Goal: Task Accomplishment & Management: Use online tool/utility

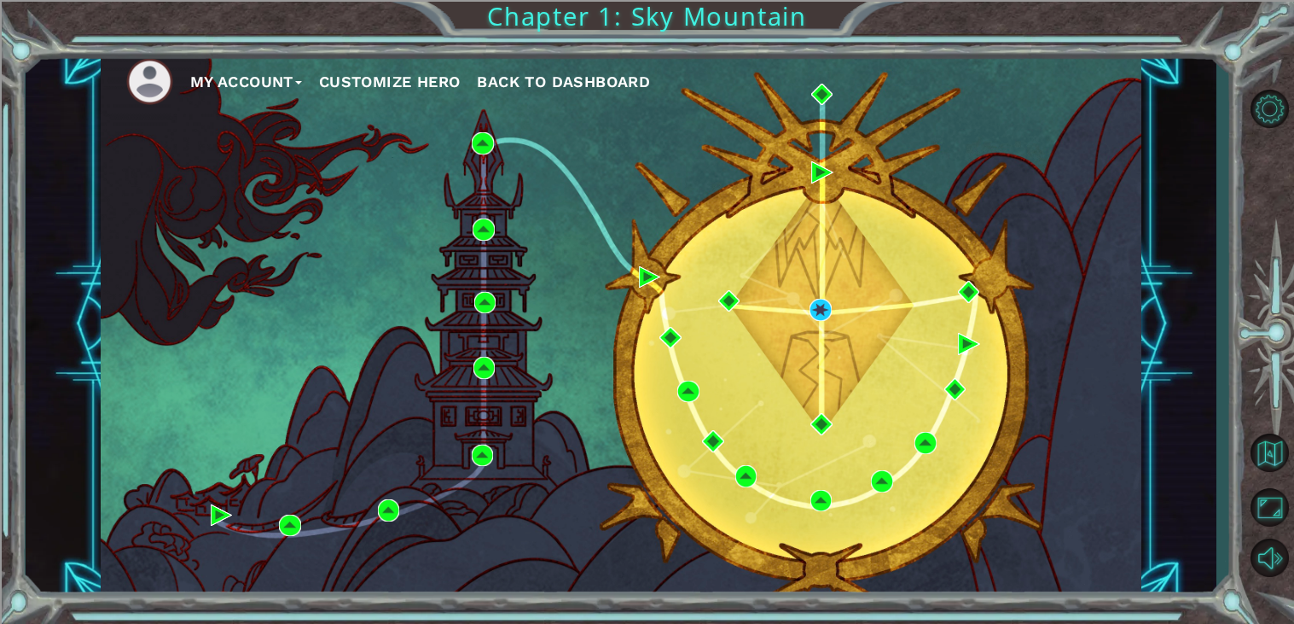
click at [525, 84] on span "Back to Dashboard" at bounding box center [563, 82] width 173 height 18
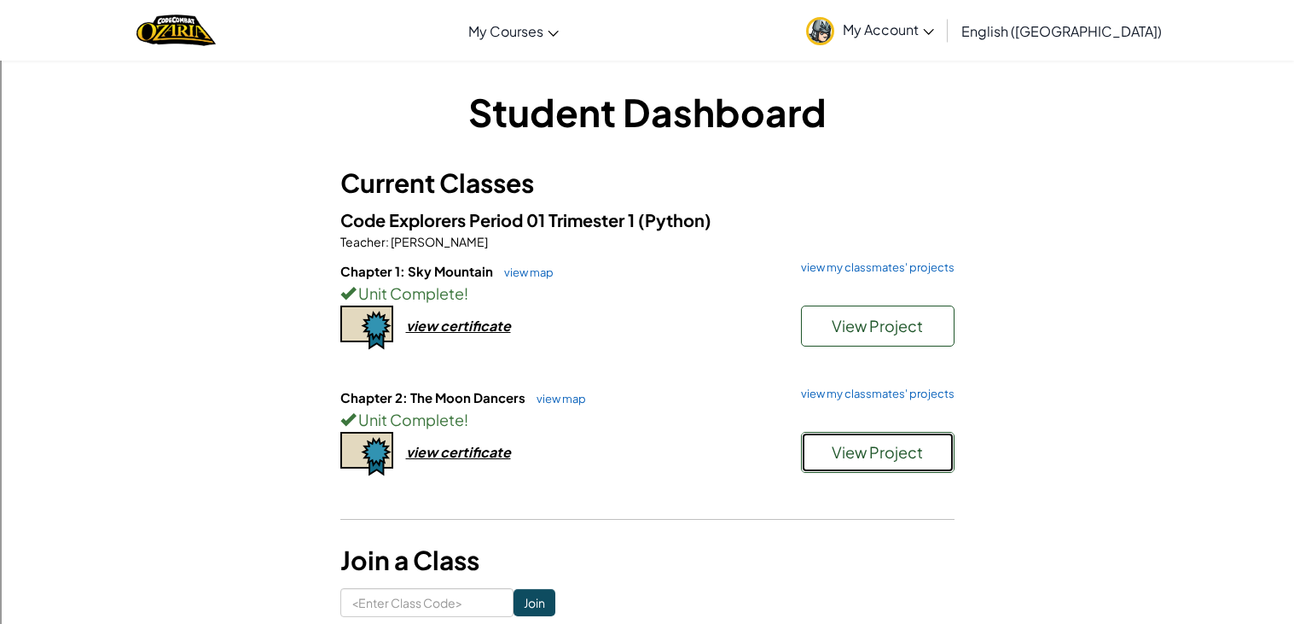
click at [916, 444] on span "View Project" at bounding box center [877, 452] width 91 height 20
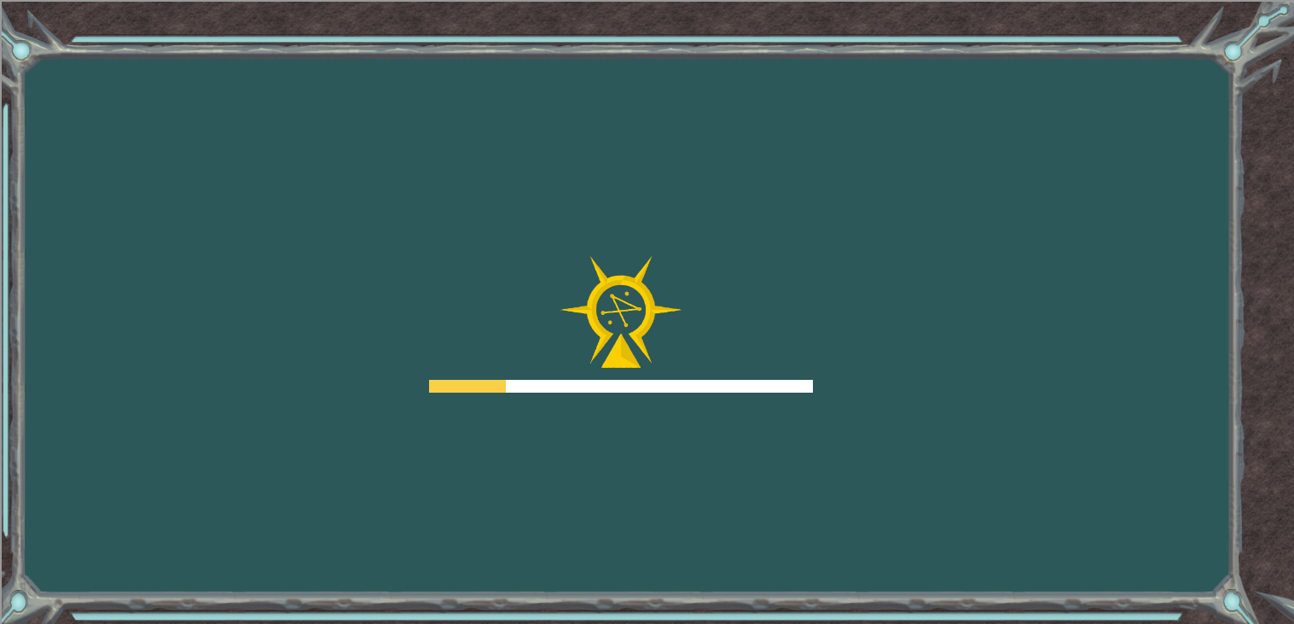
click at [916, 444] on div "Goals Error loading from server. Try refreshing the page. You'll need to join a…" at bounding box center [647, 312] width 1294 height 624
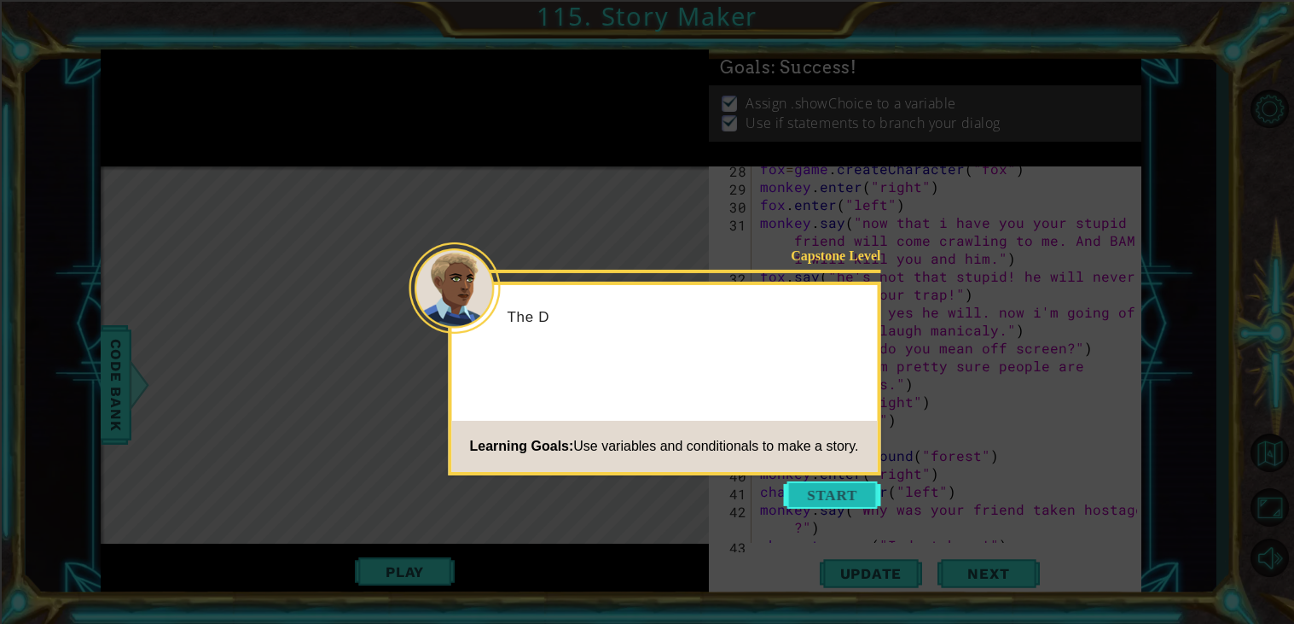
scroll to position [645, 0]
click at [837, 495] on button "Start" at bounding box center [832, 494] width 97 height 27
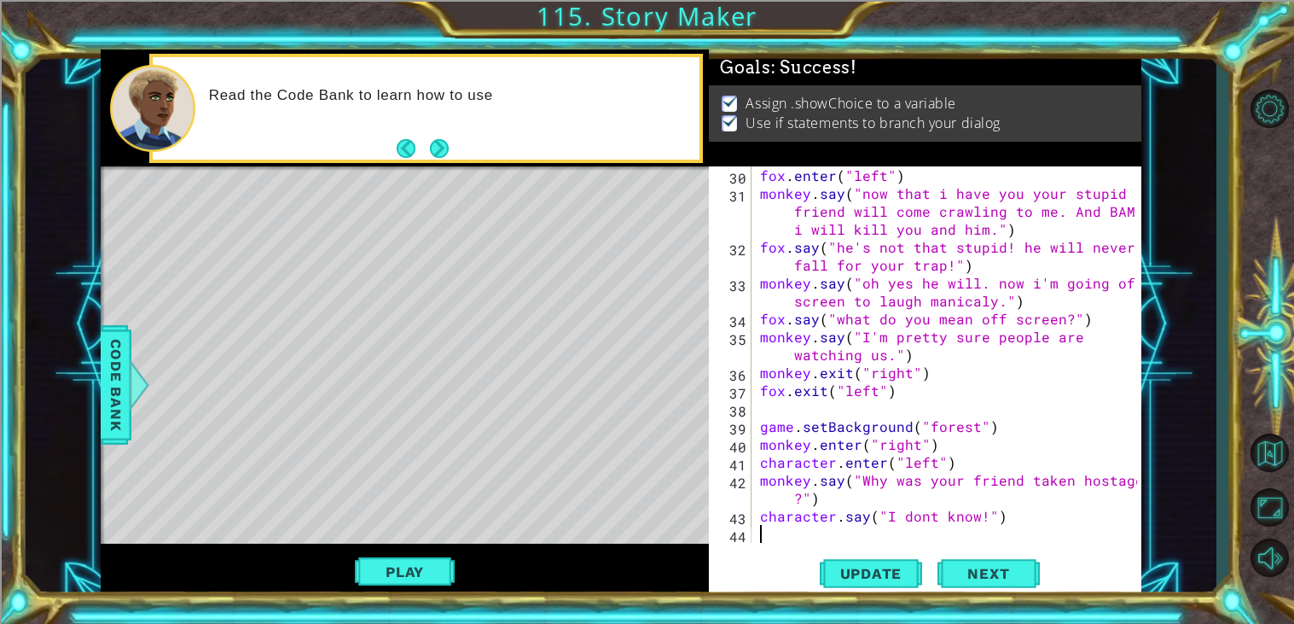
click at [999, 538] on div "fox . enter ( "left" ) monkey . say ( "now that i have you your stupid friend w…" at bounding box center [951, 372] width 389 height 412
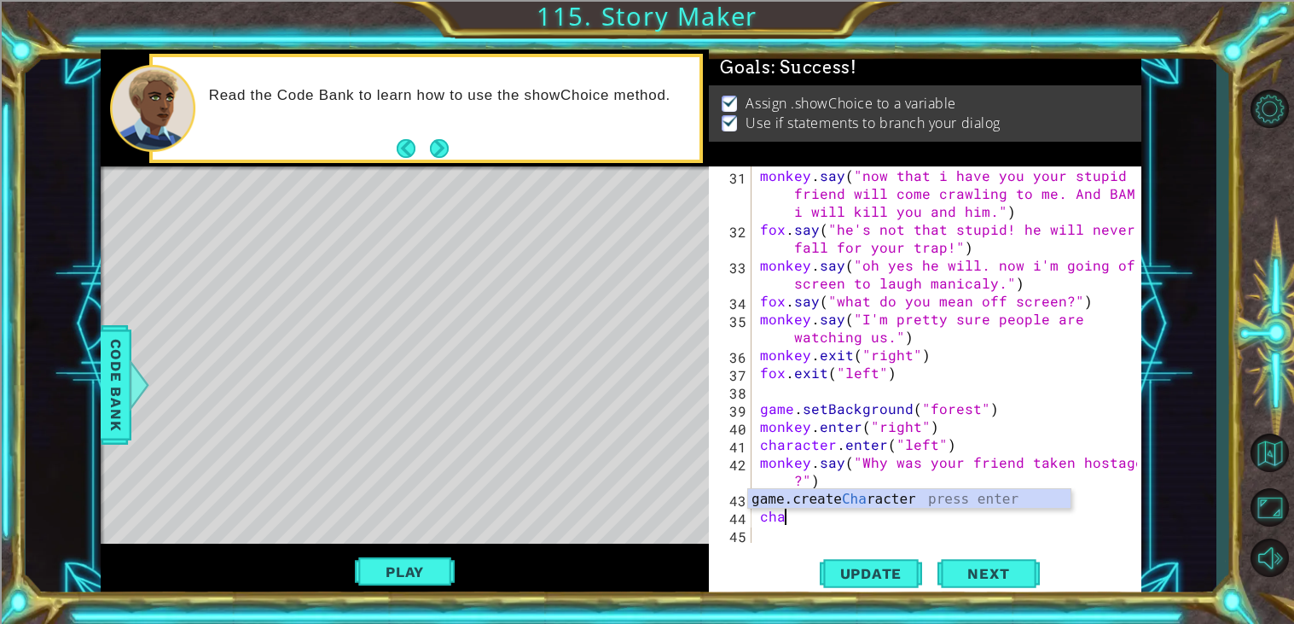
scroll to position [0, 0]
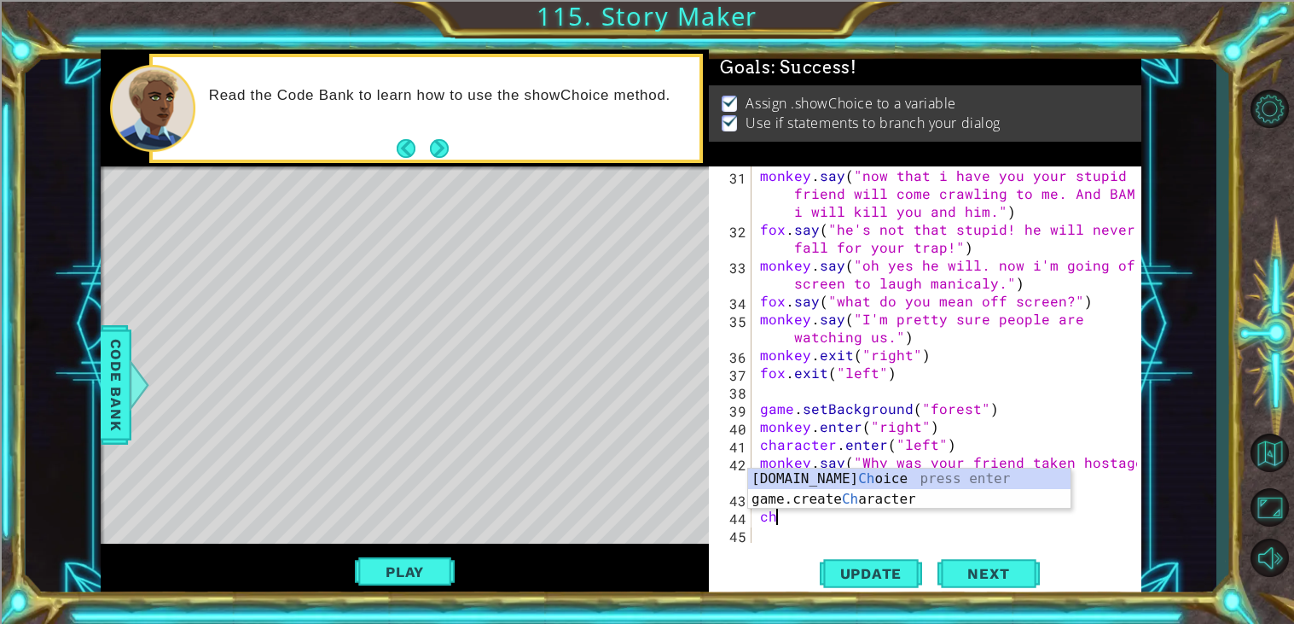
type textarea "c"
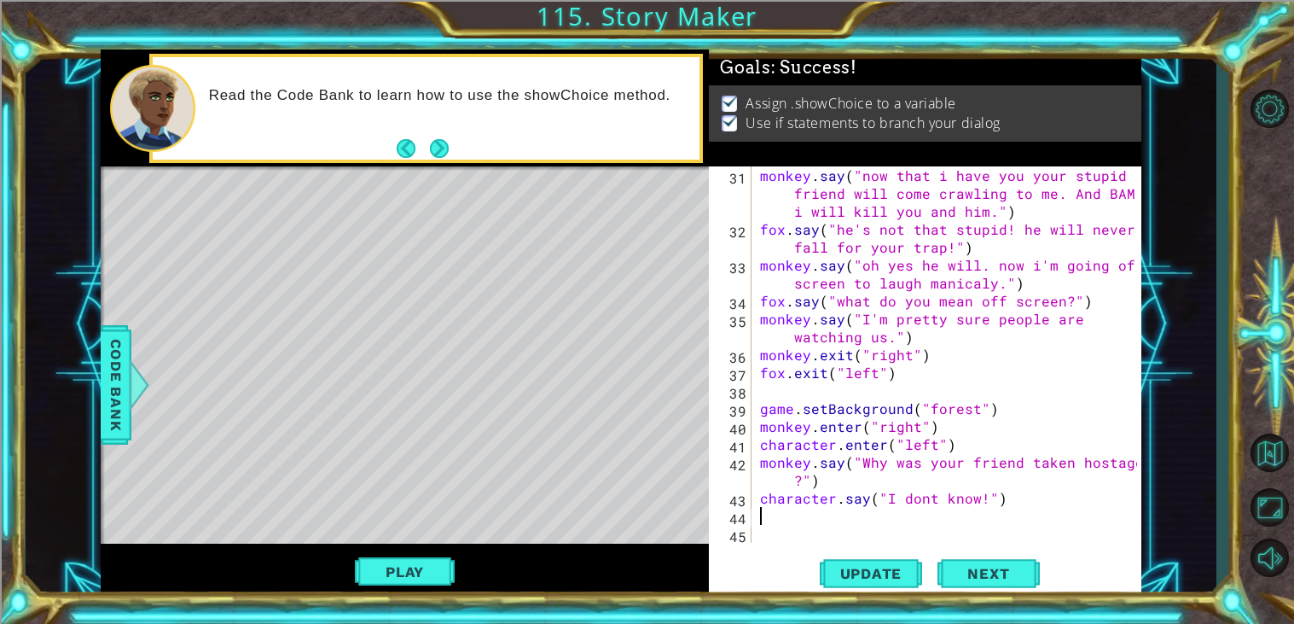
type textarea "character.say("I dont know!")"
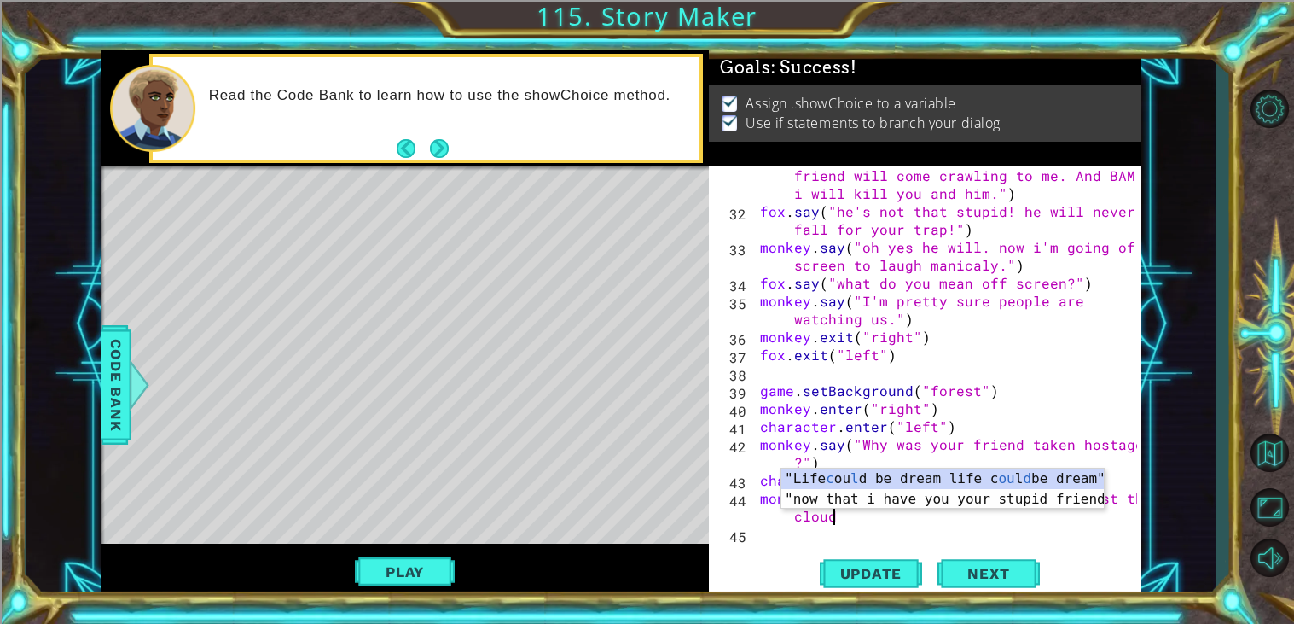
scroll to position [0, 25]
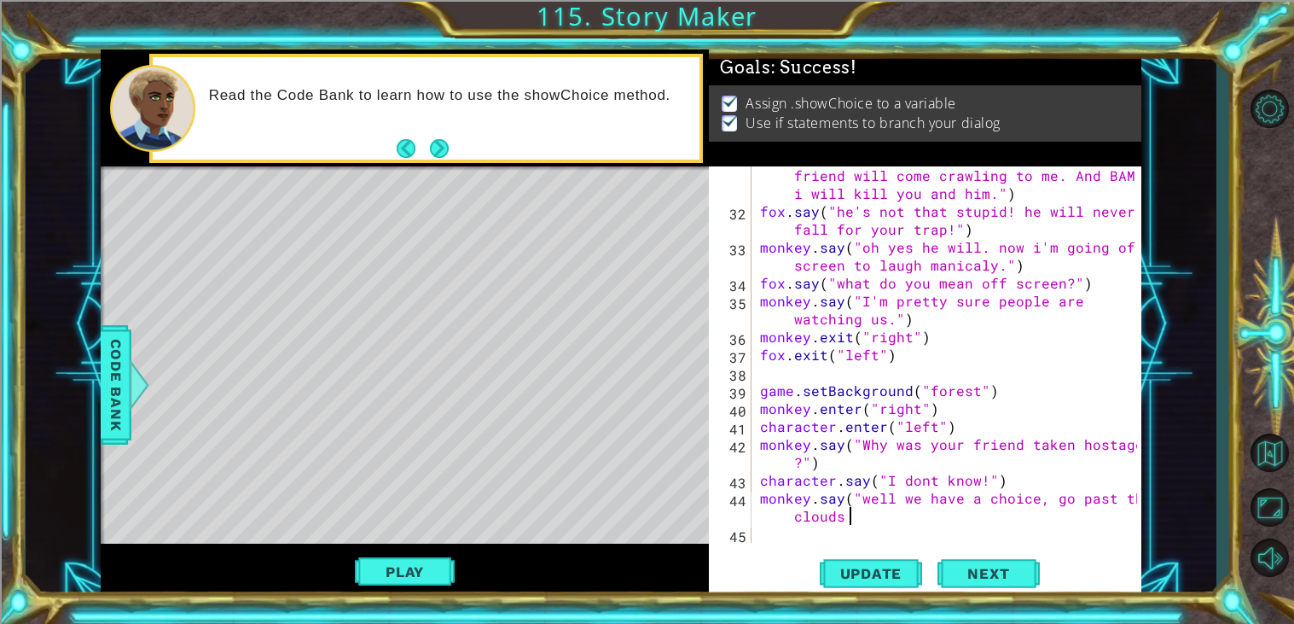
click at [873, 521] on div "monkey . say ( "now that i have you your stupid friend will come crawling to me…" at bounding box center [951, 372] width 389 height 448
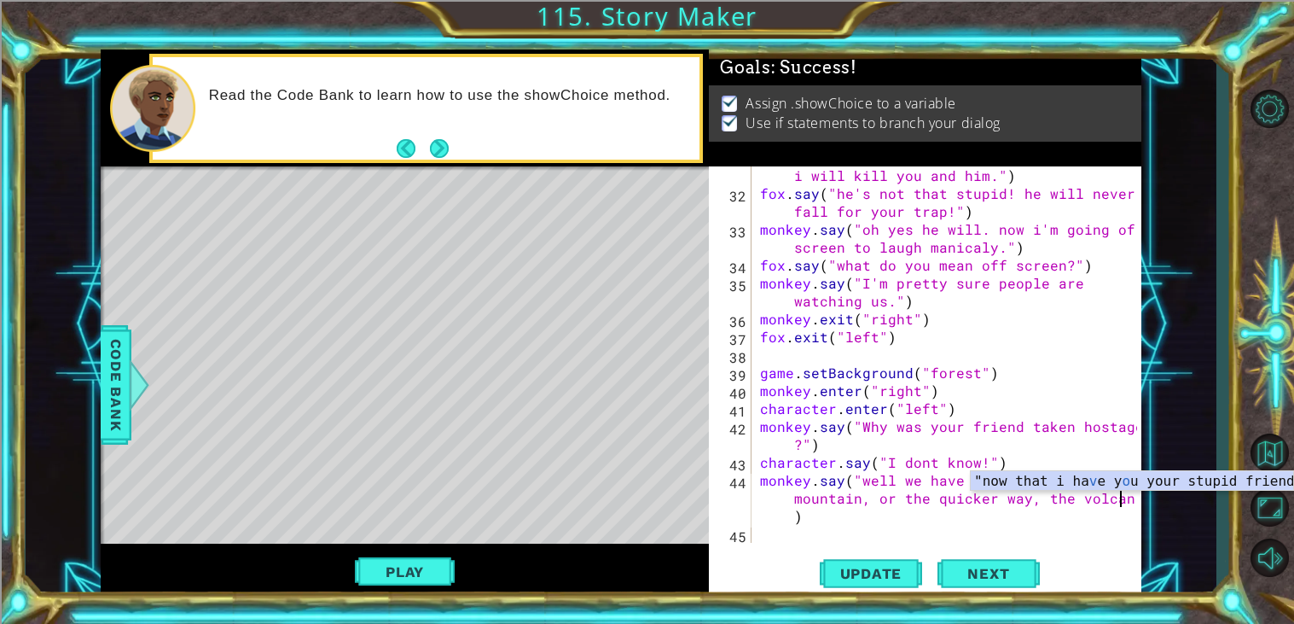
scroll to position [0, 45]
type textarea "monkey.say("well we have a choice, go past the mountain, or the quicker way, th…"
click at [883, 563] on button "Update" at bounding box center [871, 574] width 102 height 44
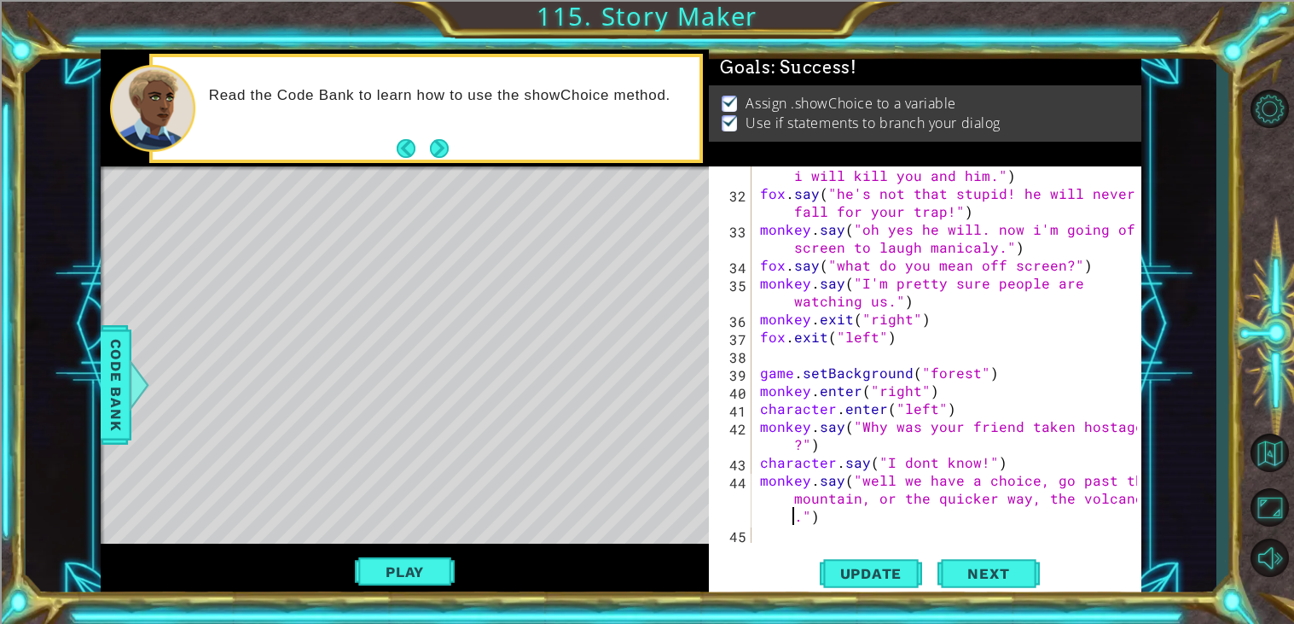
click at [458, 578] on div "Play" at bounding box center [405, 570] width 608 height 55
click at [451, 576] on button "Play" at bounding box center [405, 571] width 100 height 32
click at [904, 508] on div "monkey . say ( "now that i have you your stupid friend will come crawling to me…" at bounding box center [951, 355] width 389 height 448
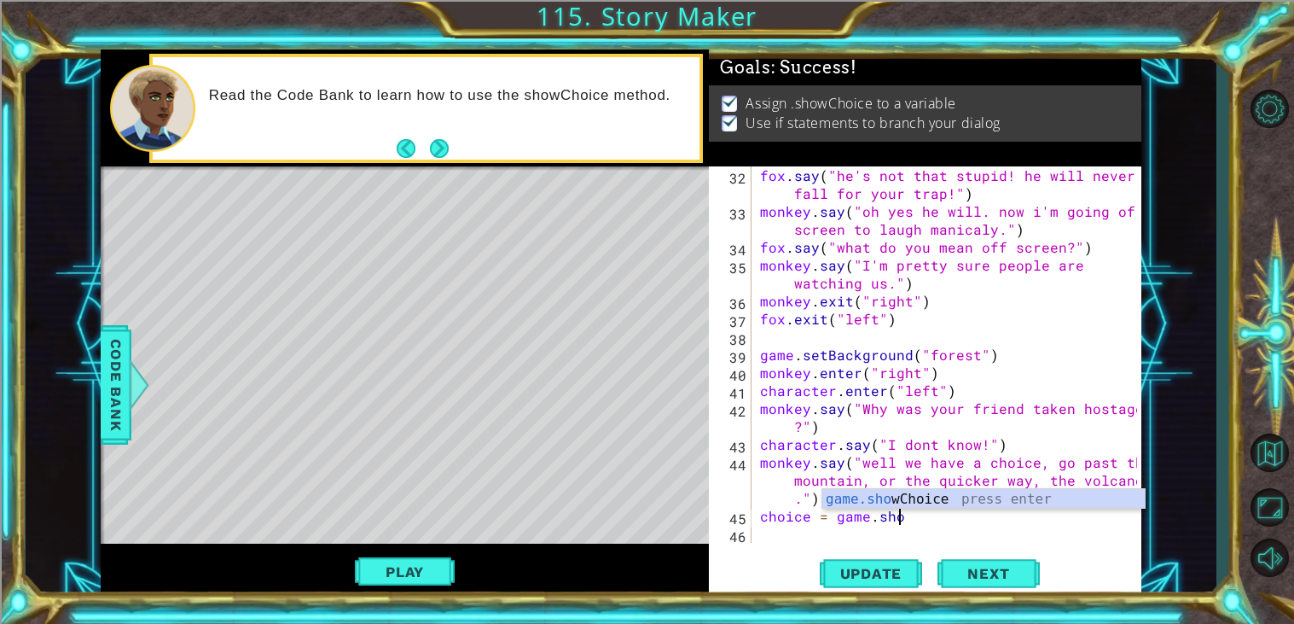
scroll to position [0, 8]
click at [916, 497] on div "[DOMAIN_NAME] Choice press enter" at bounding box center [983, 519] width 322 height 61
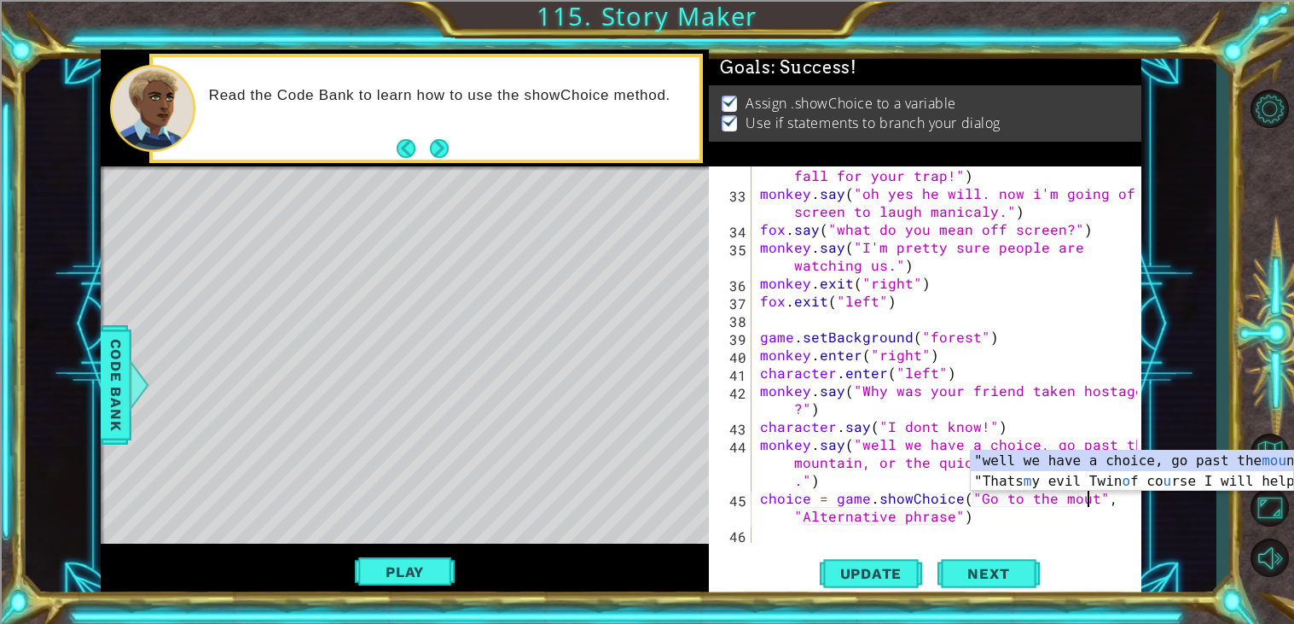
scroll to position [0, 20]
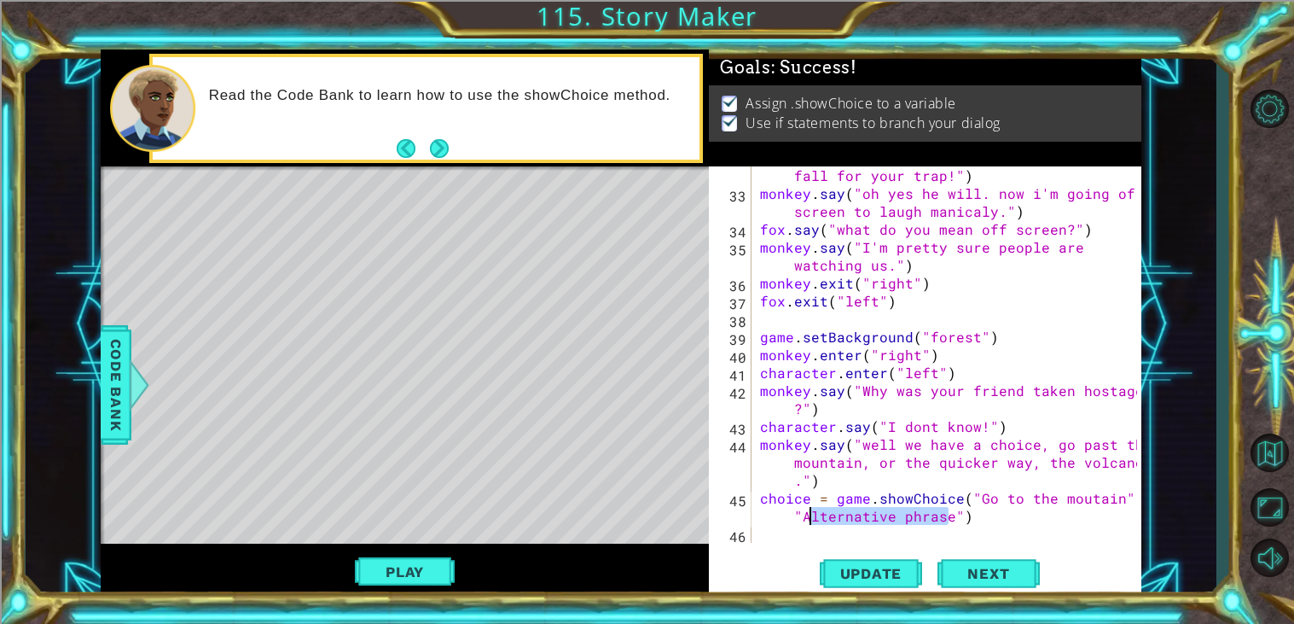
drag, startPoint x: 946, startPoint y: 520, endPoint x: 804, endPoint y: 520, distance: 142.5
click at [804, 520] on div "fox . say ( "he's not that stupid! he will never fall for your trap!" ) monkey …" at bounding box center [951, 363] width 389 height 430
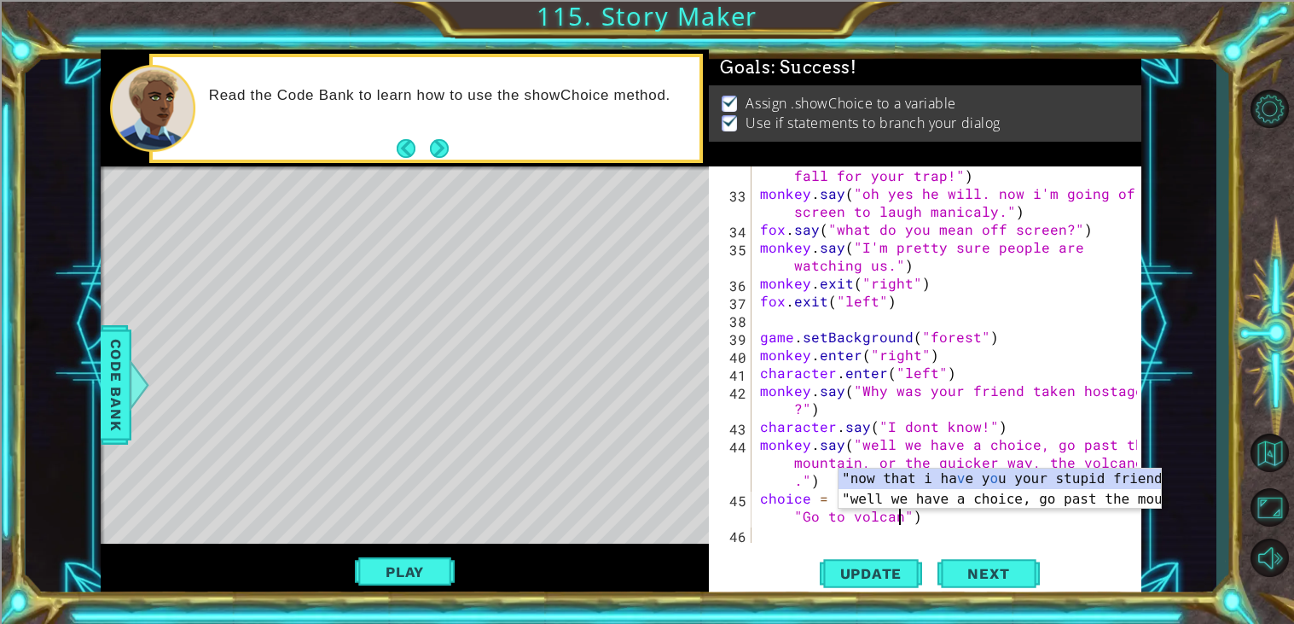
scroll to position [0, 30]
type textarea "choice = game.showChoice("Go to the moutain", "Go to volcano")"
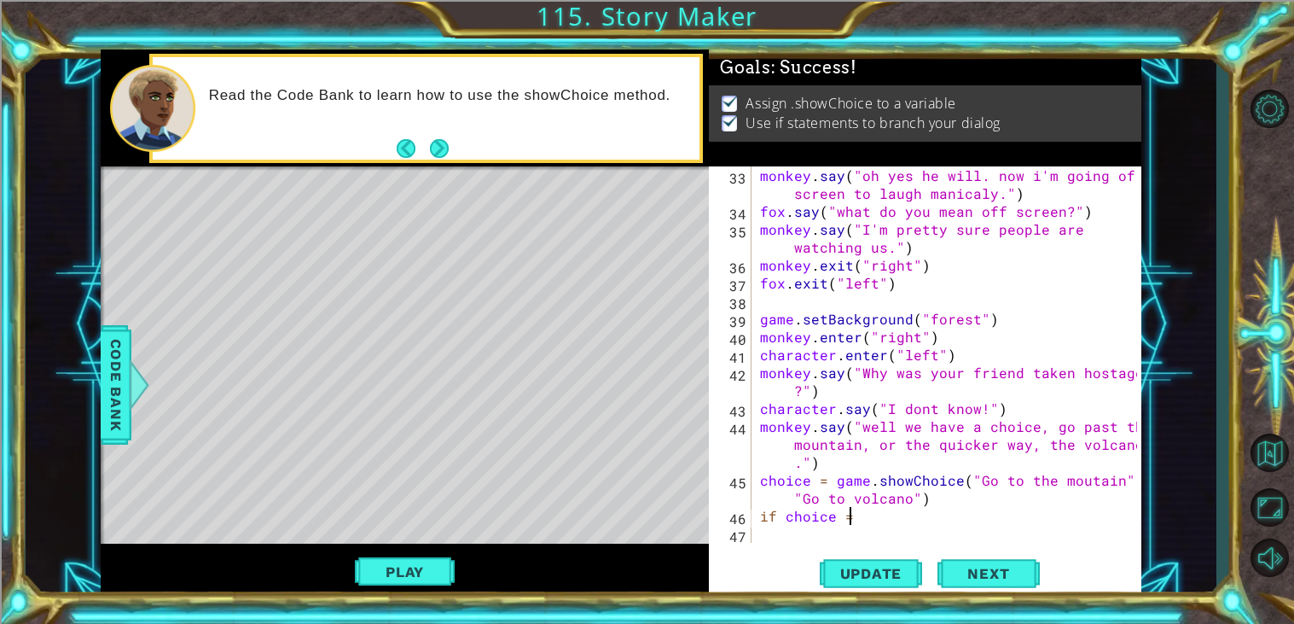
scroll to position [0, 4]
type textarea "if choice == 1"
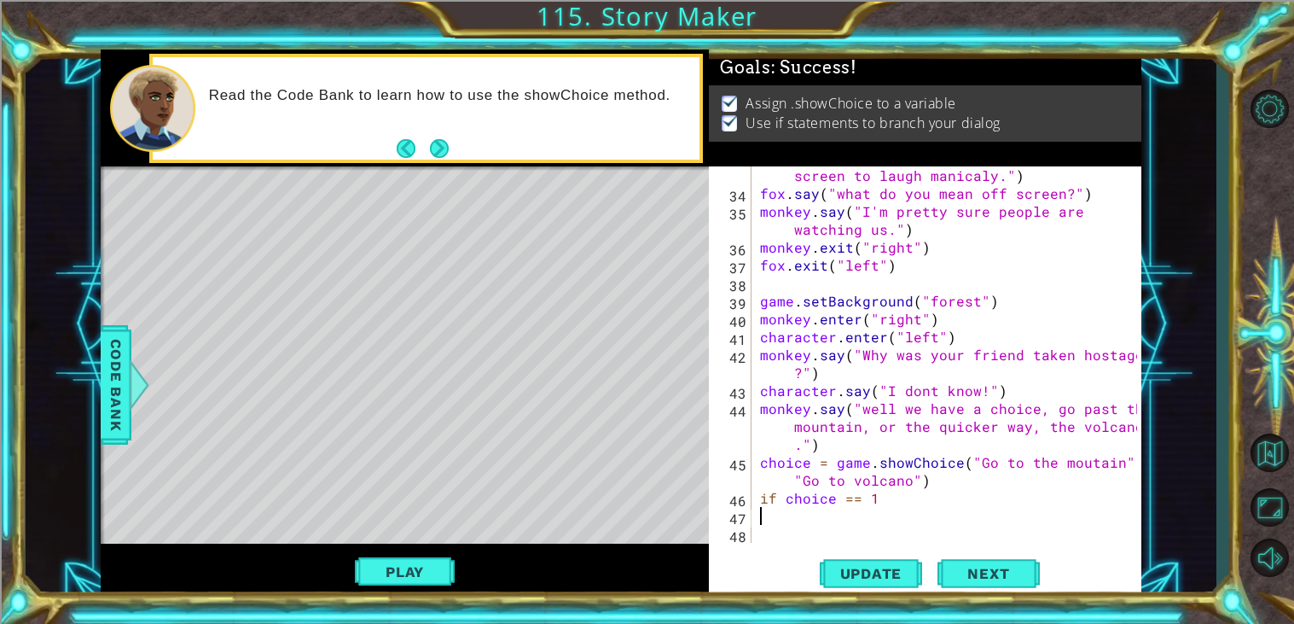
scroll to position [752, 0]
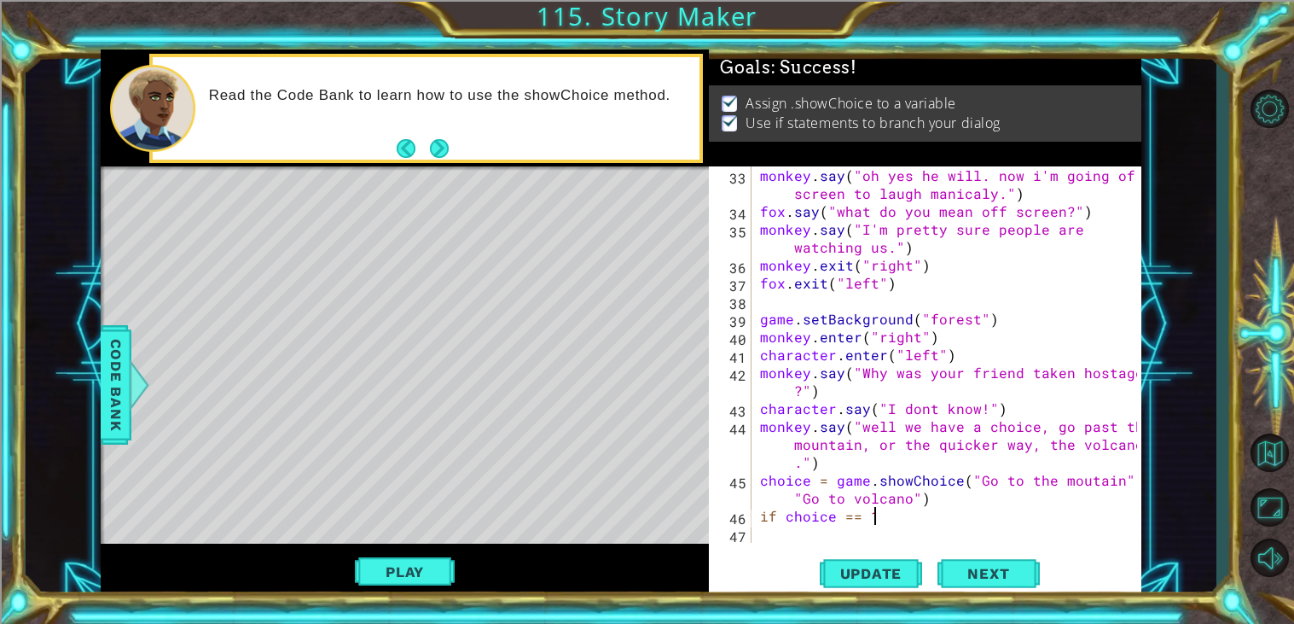
type textarea "if choice == 1:"
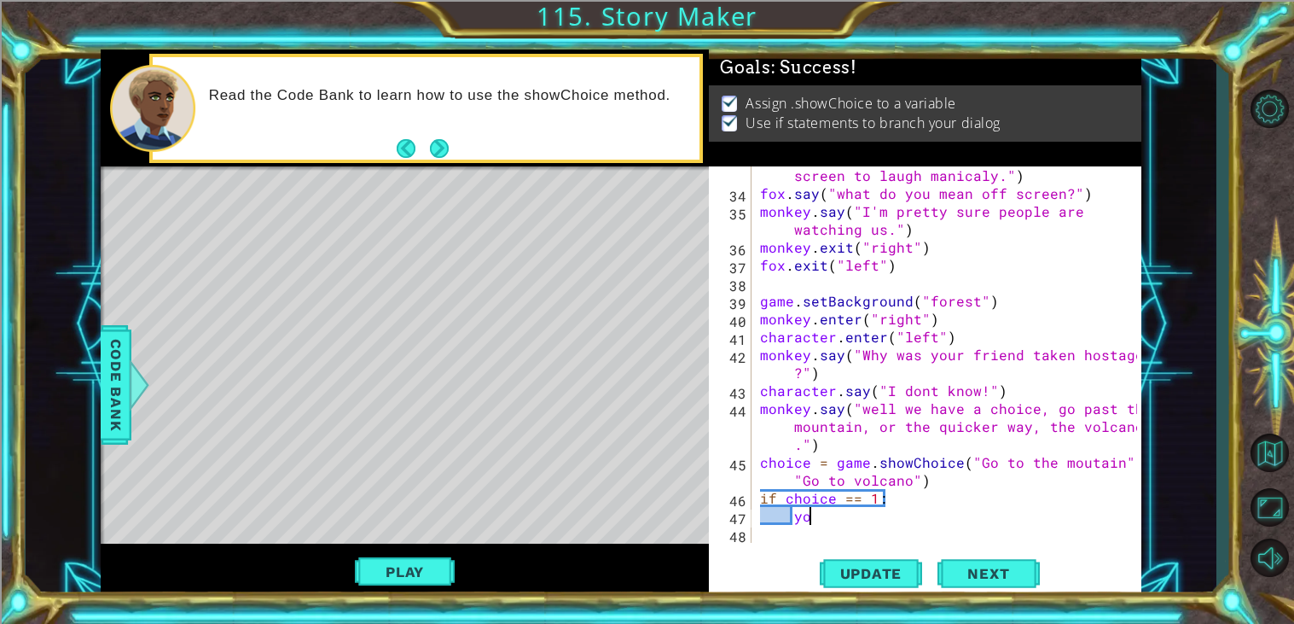
type textarea "y"
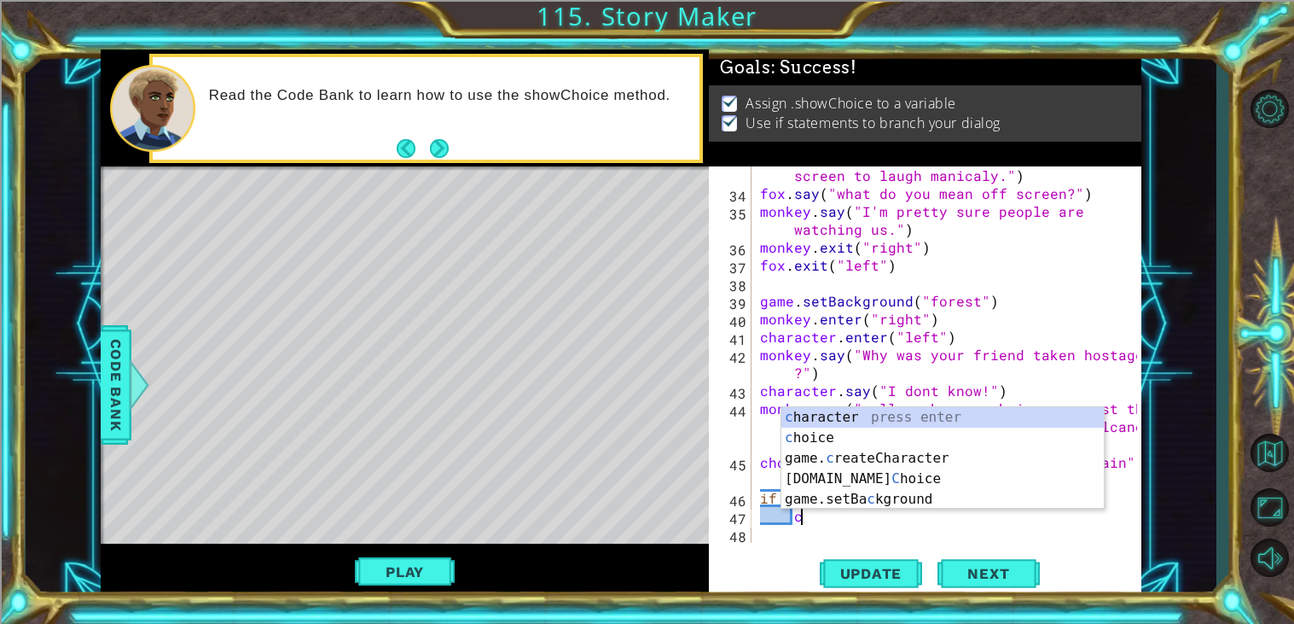
scroll to position [0, 2]
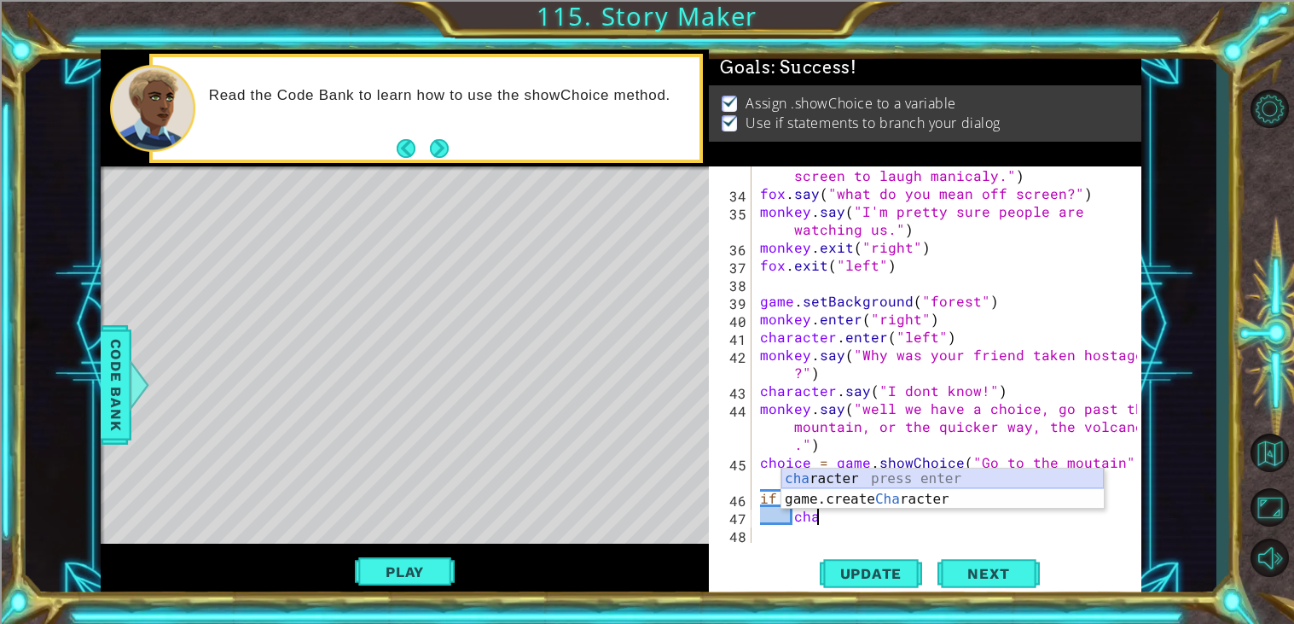
click at [811, 475] on div "cha racter press enter game.create Cha racter press enter" at bounding box center [942, 509] width 322 height 82
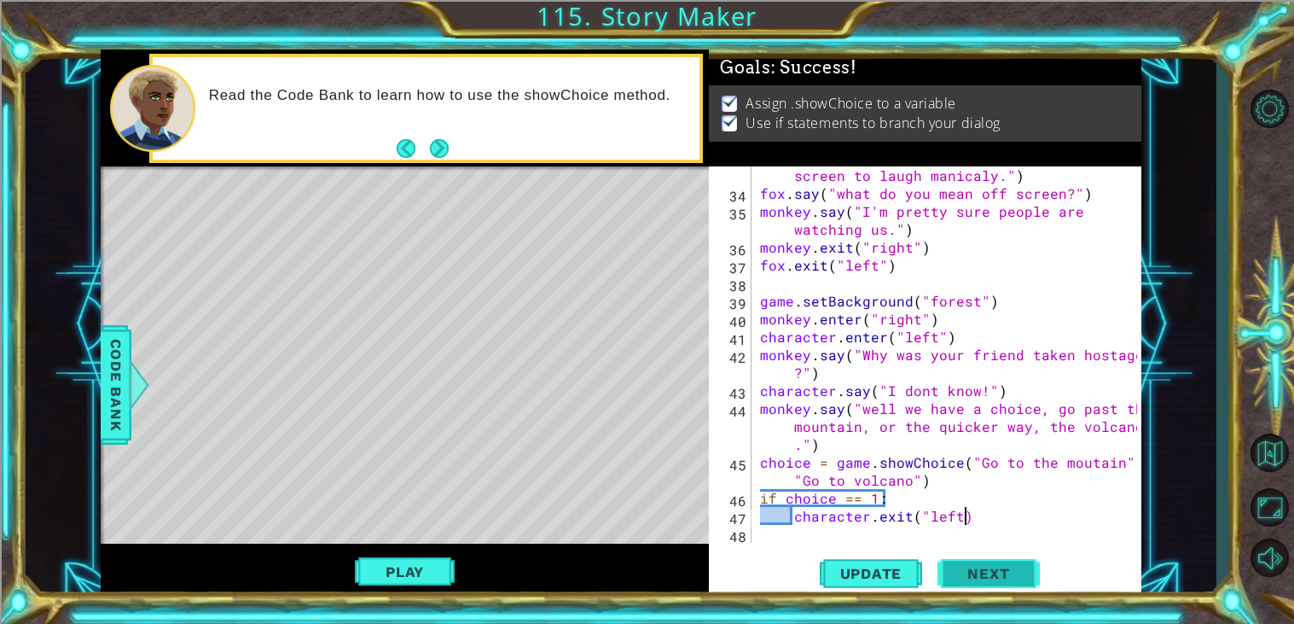
scroll to position [0, 11]
type textarea "character.exit("left")"
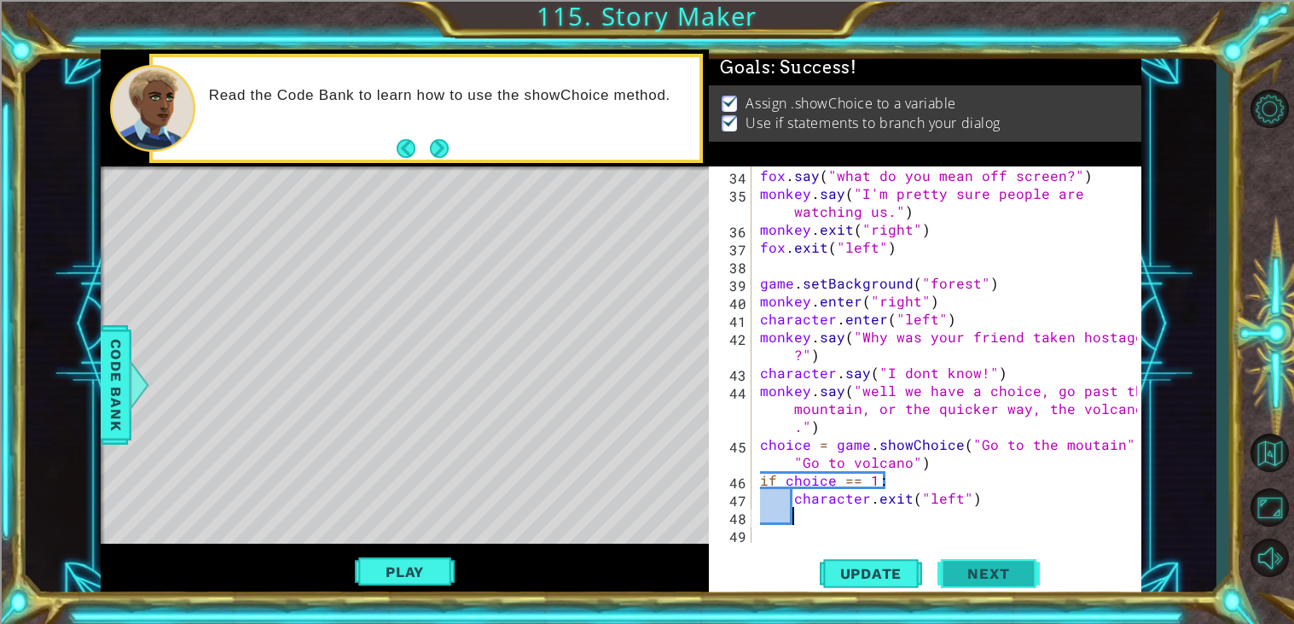
scroll to position [787, 0]
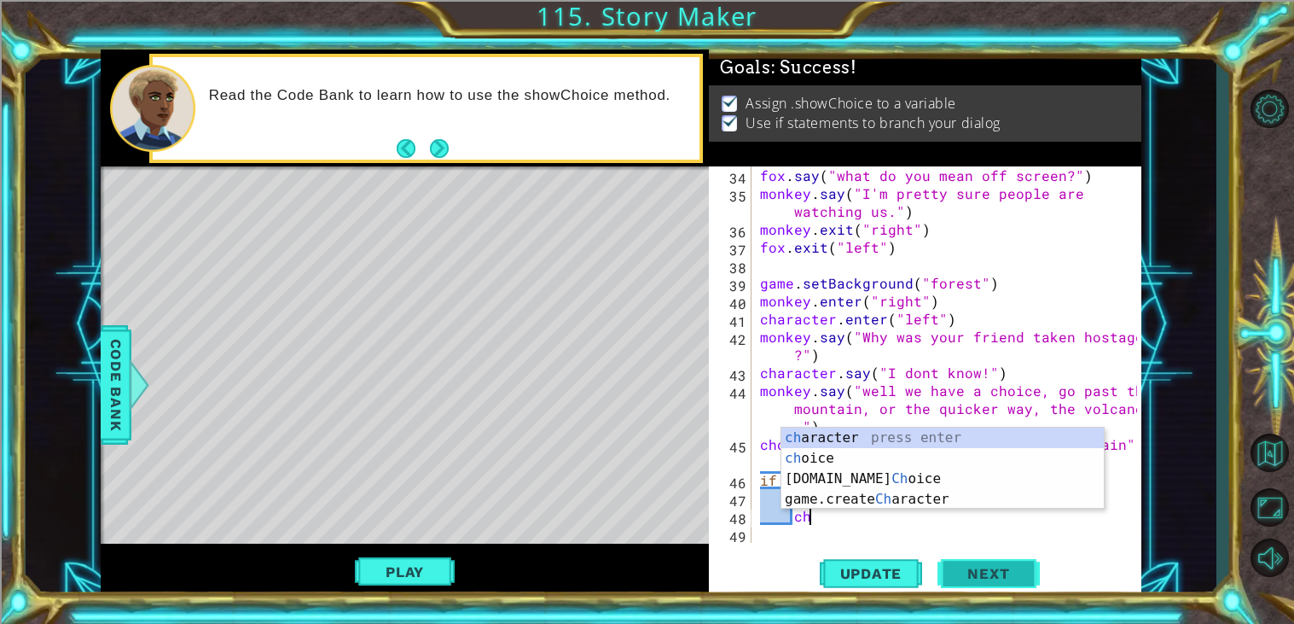
type textarea "c"
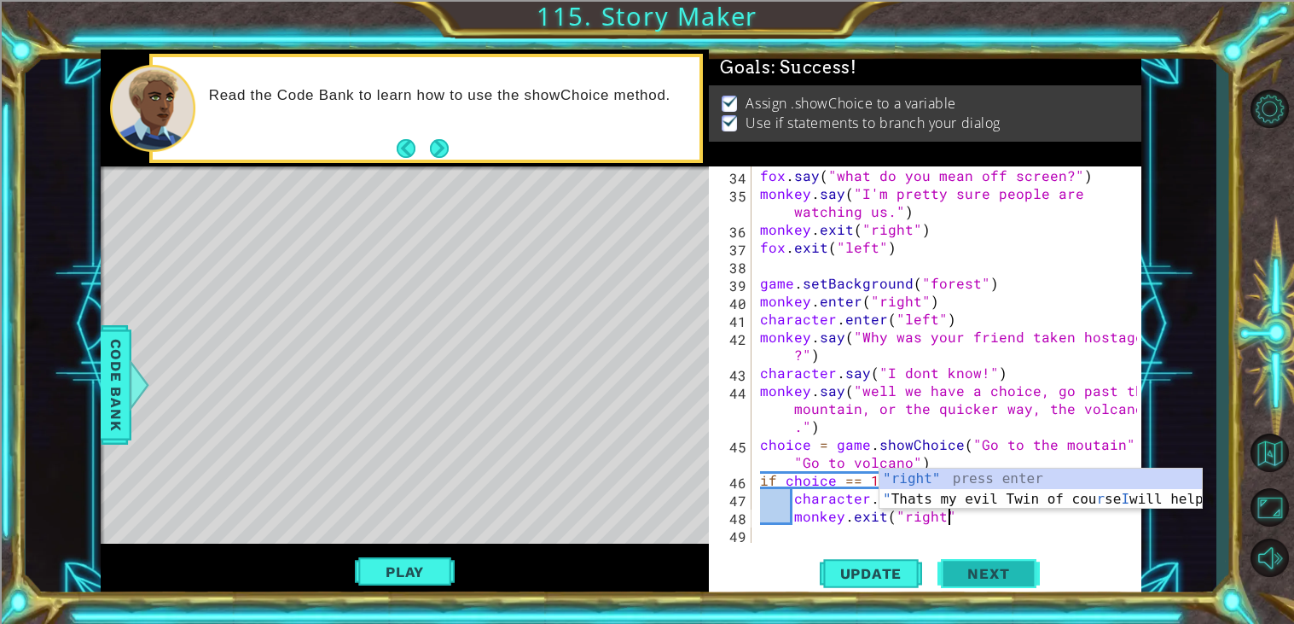
scroll to position [0, 10]
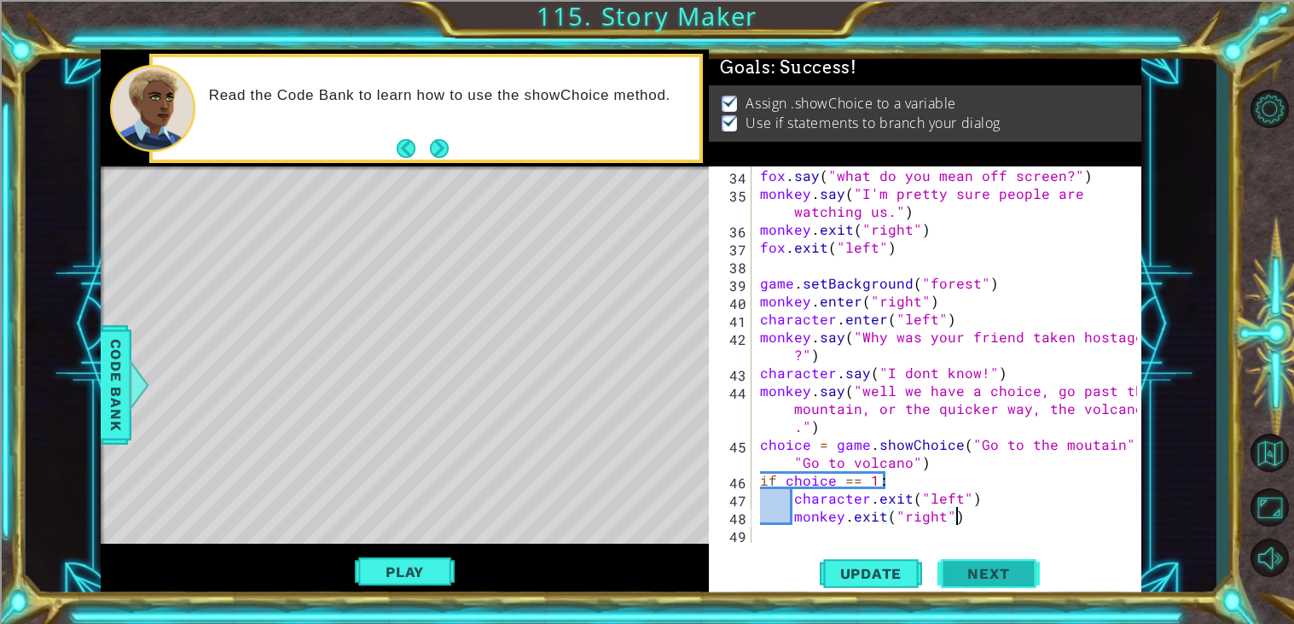
type textarea "monkey.exit("right")"
click at [140, 216] on div "Level Map" at bounding box center [495, 417] width 788 height 502
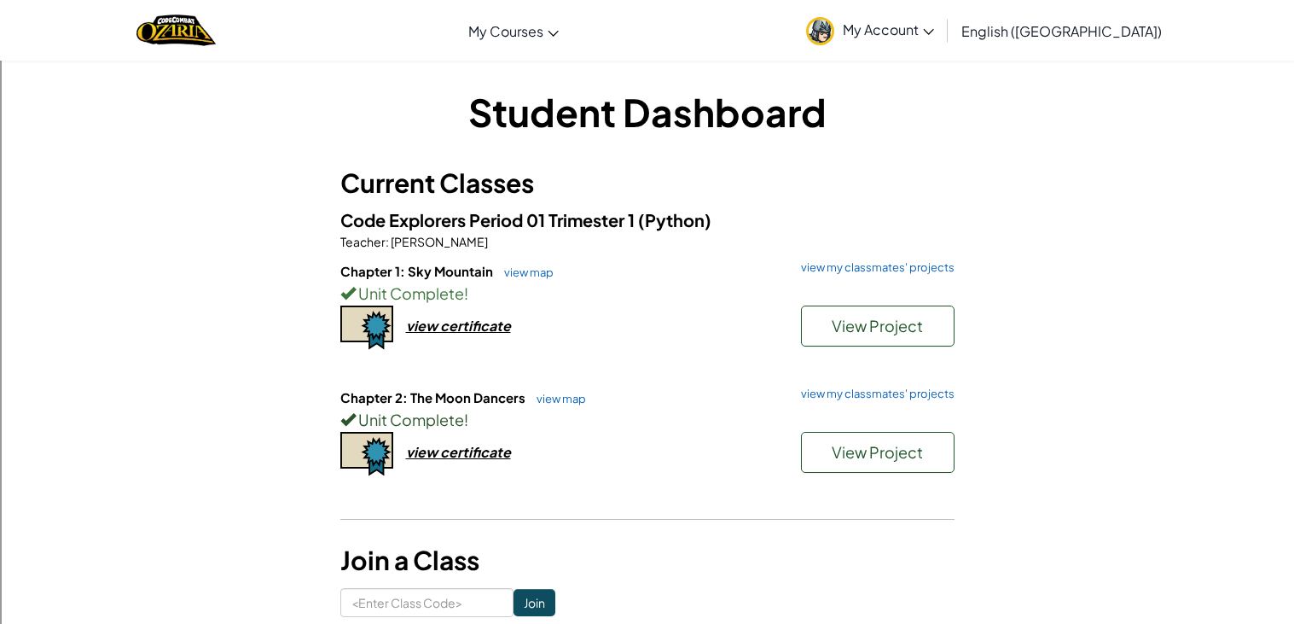
click at [427, 415] on span "Unit Complete" at bounding box center [410, 419] width 108 height 20
click at [500, 407] on div "Unit Complete !" at bounding box center [647, 419] width 614 height 25
click at [527, 422] on div "Unit Complete !" at bounding box center [647, 419] width 614 height 25
click at [560, 390] on h6 "Chapter 2: The Moon Dancers view map view my classmates' projects" at bounding box center [647, 397] width 614 height 19
click at [577, 395] on link "view map" at bounding box center [557, 399] width 58 height 14
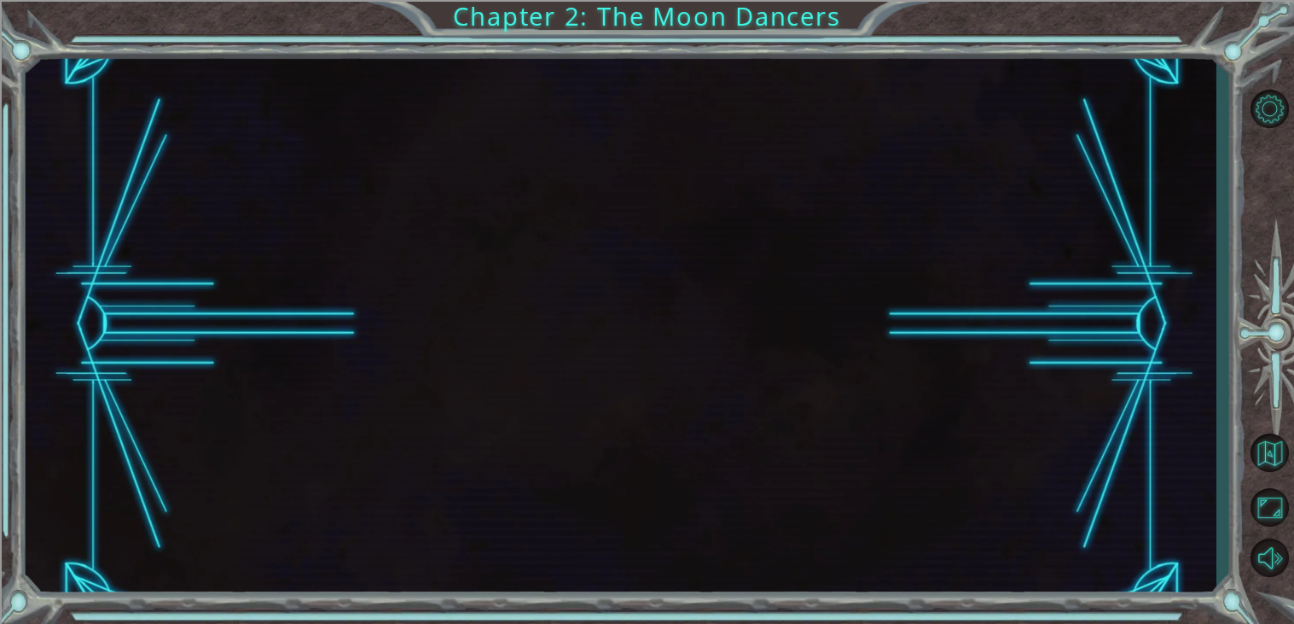
click at [569, 401] on div at bounding box center [621, 323] width 1191 height 549
click at [556, 410] on div at bounding box center [621, 323] width 1191 height 549
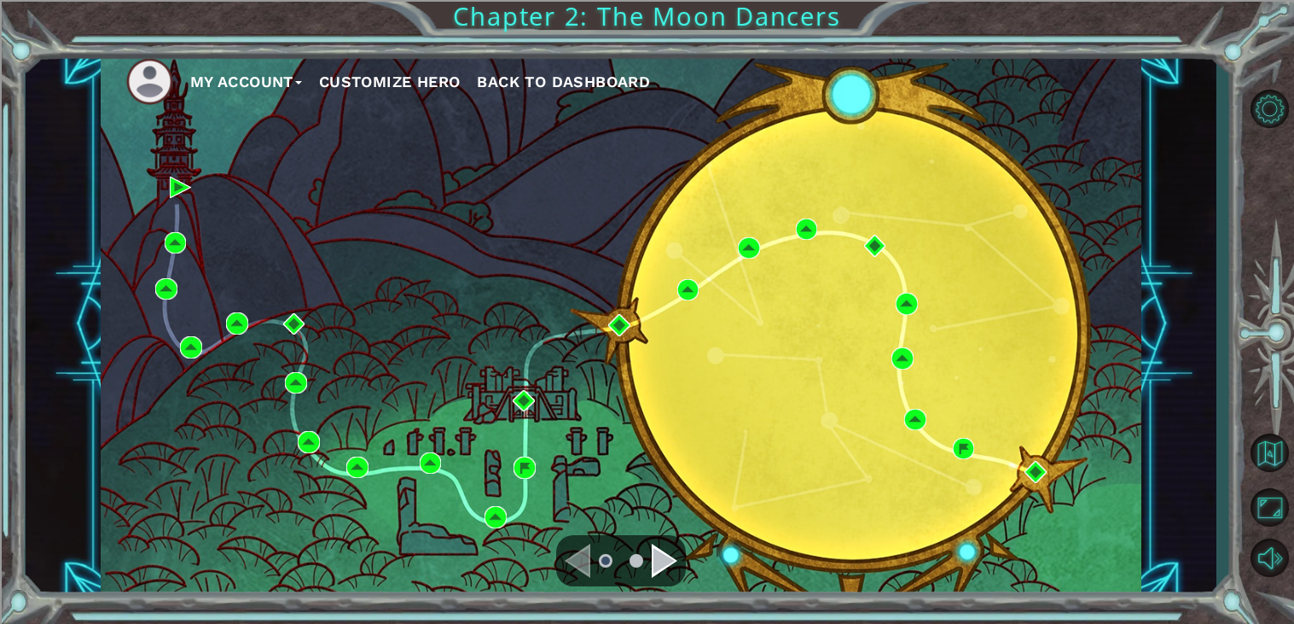
click at [657, 554] on div "Navigate to the next page" at bounding box center [665, 560] width 26 height 34
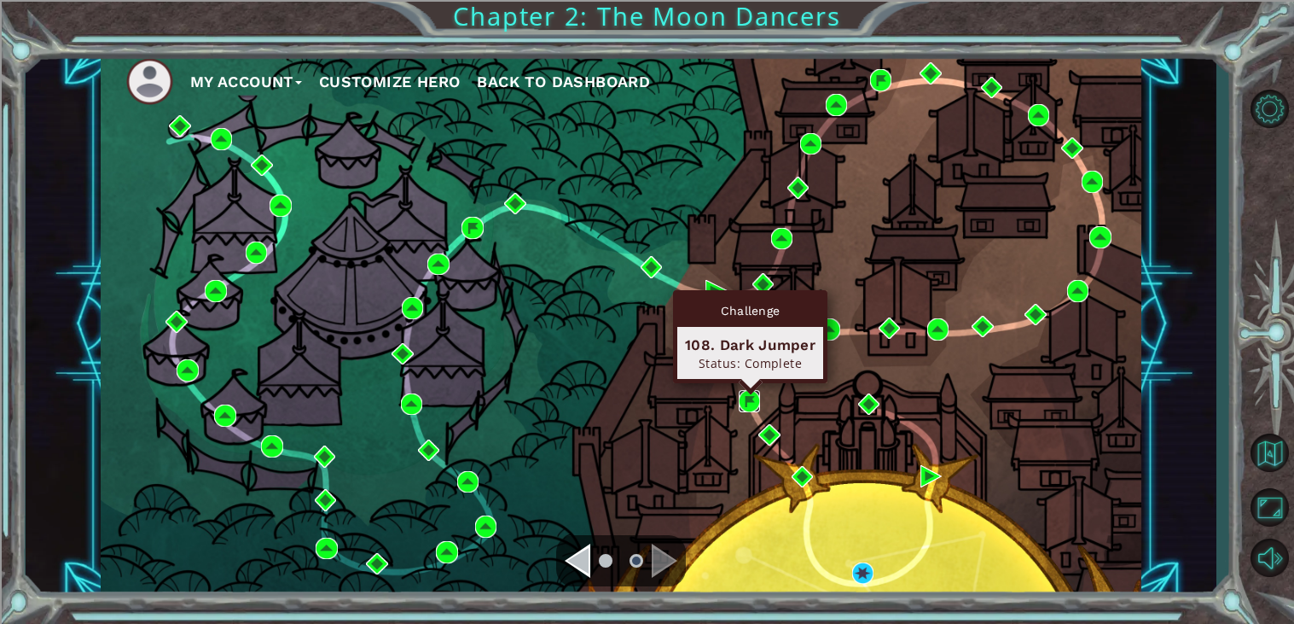
click at [746, 401] on img at bounding box center [750, 401] width 22 height 22
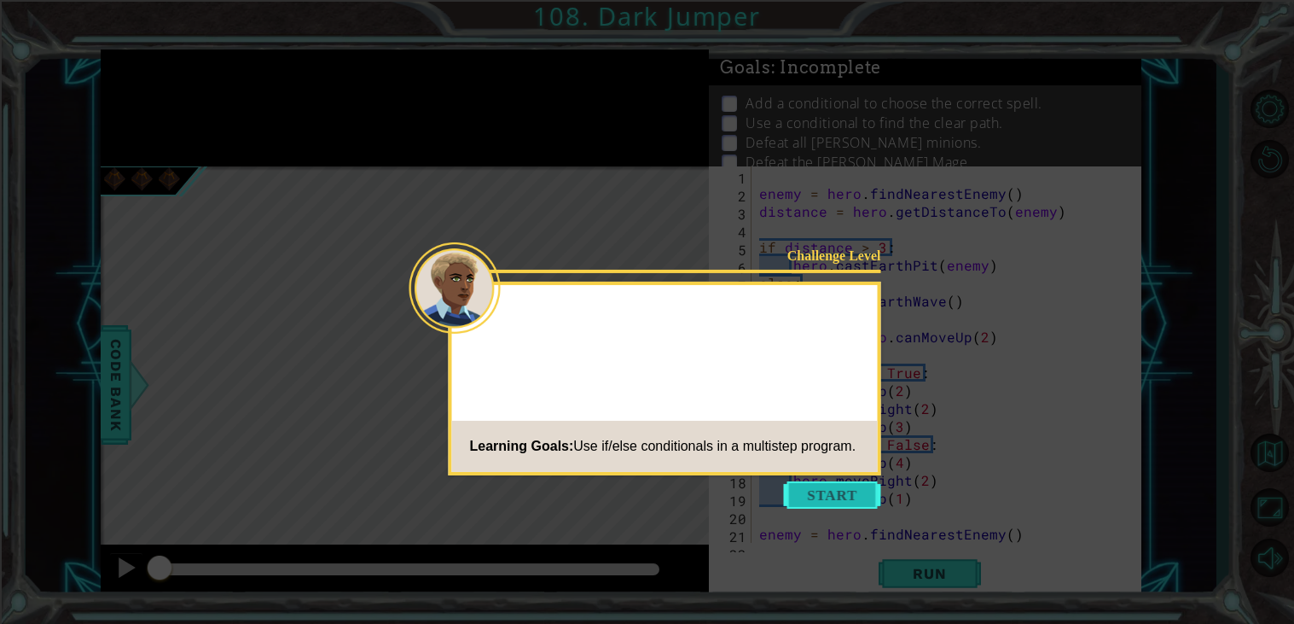
click at [810, 489] on button "Start" at bounding box center [832, 494] width 97 height 27
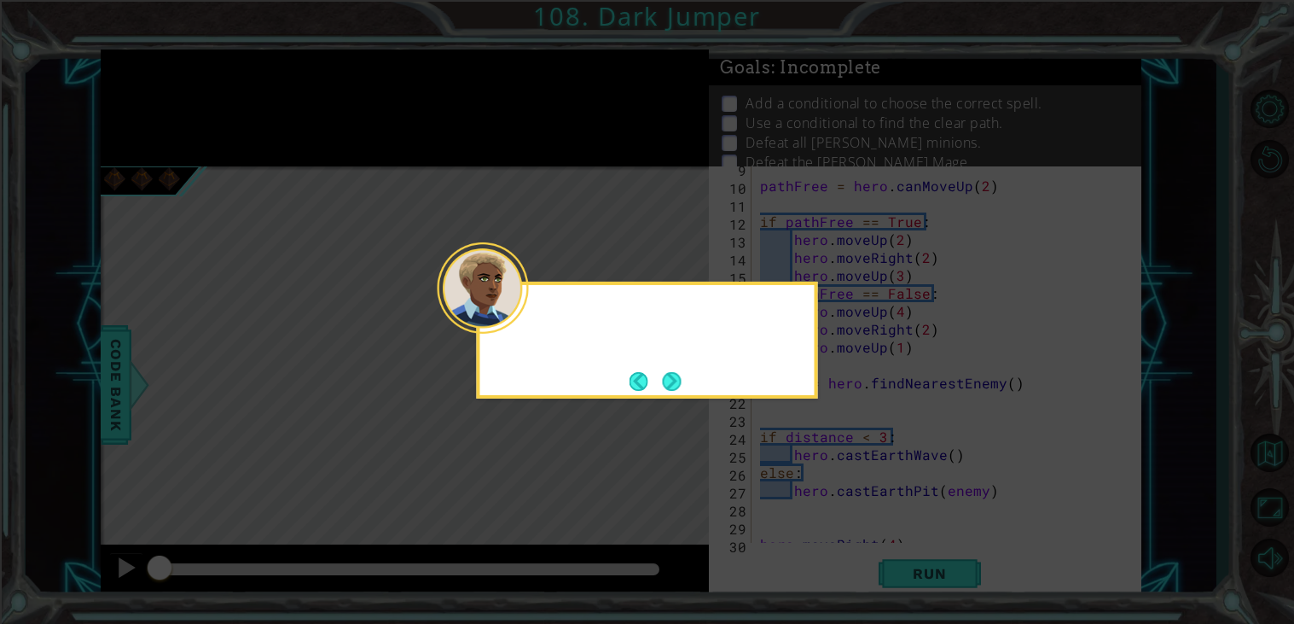
click at [810, 489] on icon at bounding box center [647, 312] width 1294 height 624
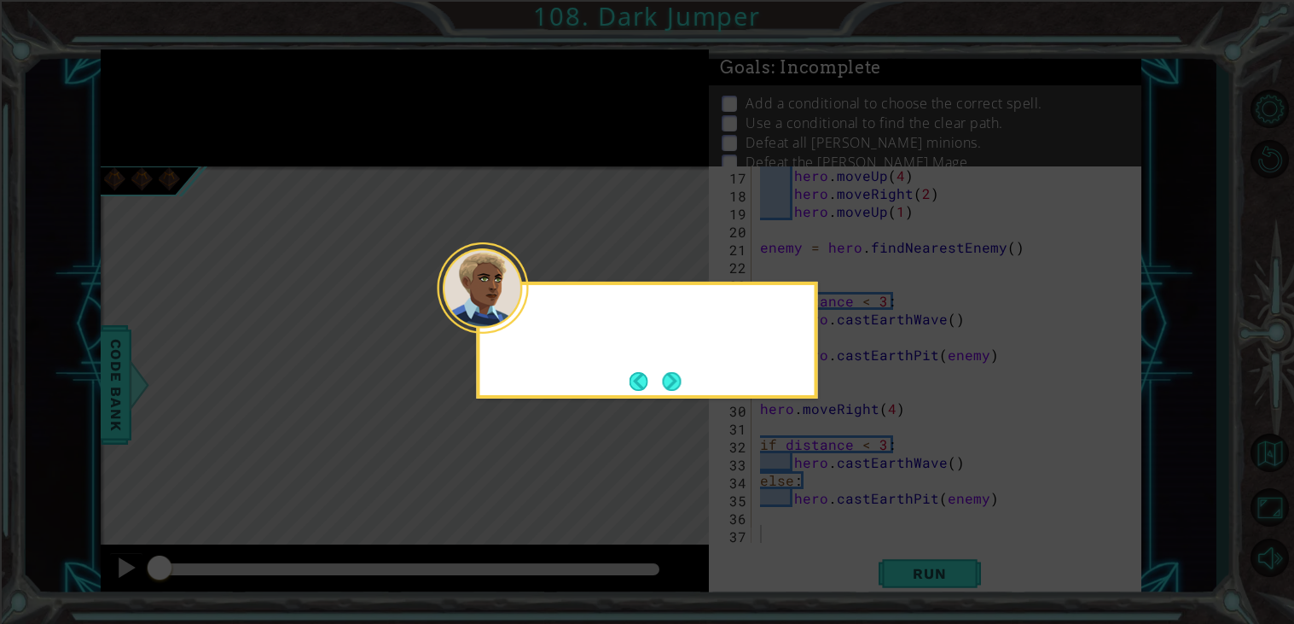
scroll to position [287, 0]
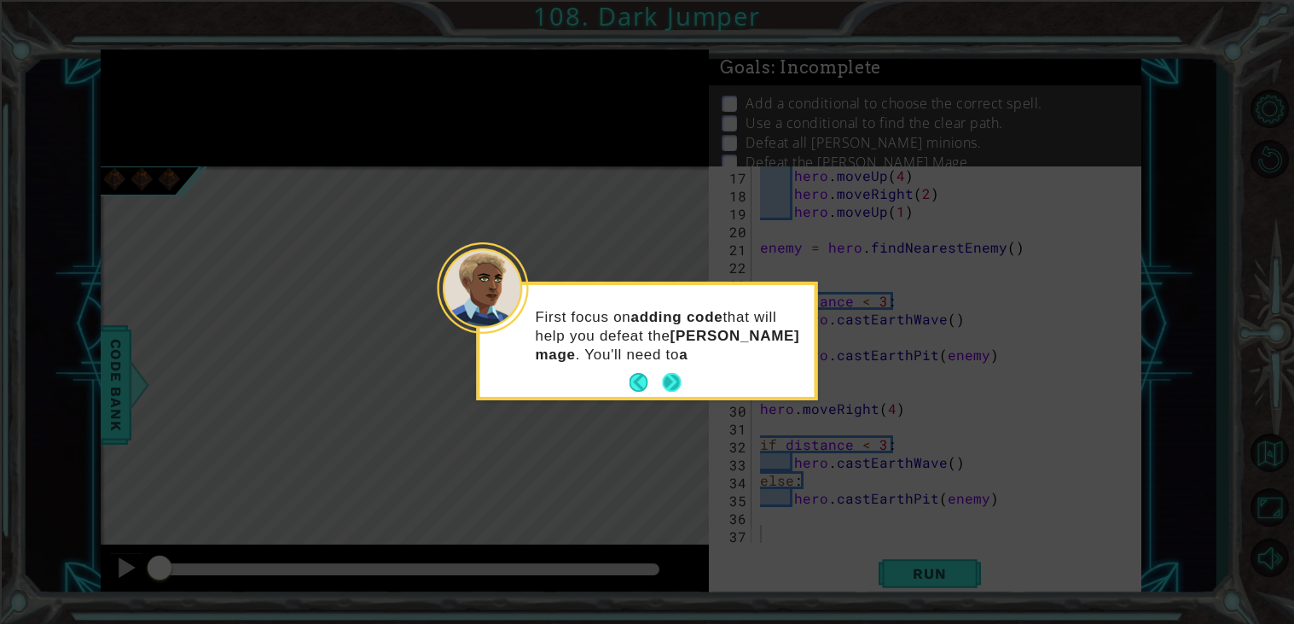
click at [663, 381] on button "Next" at bounding box center [672, 382] width 19 height 19
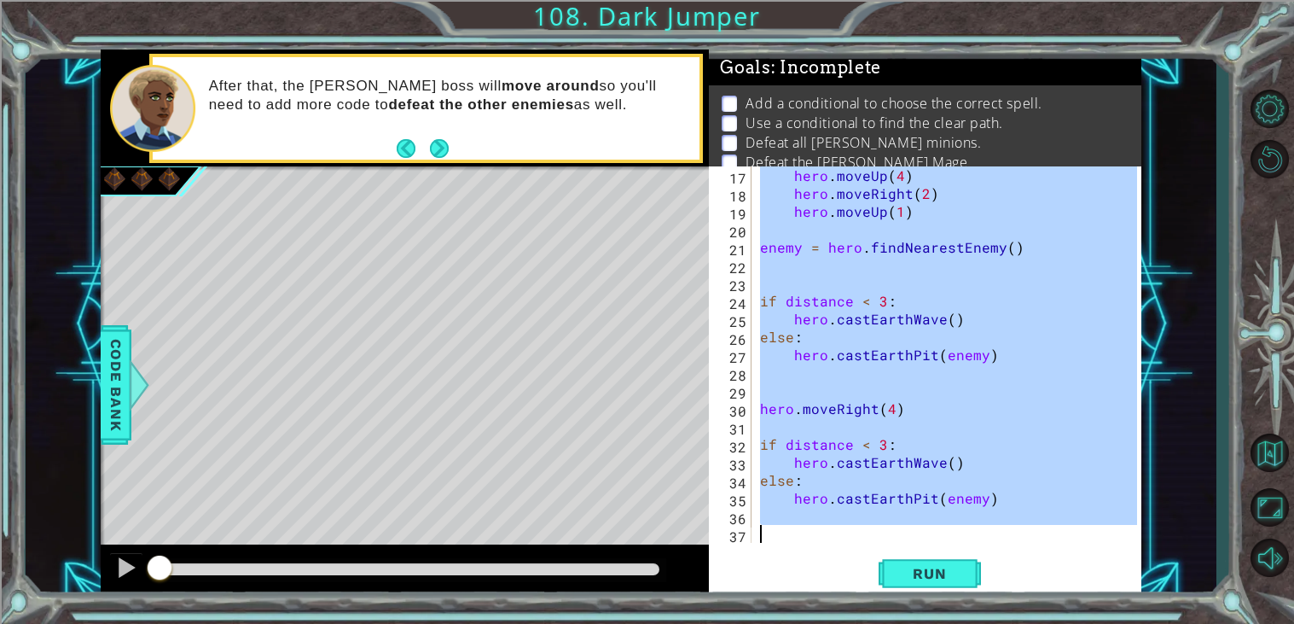
drag, startPoint x: 759, startPoint y: 189, endPoint x: 1076, endPoint y: 562, distance: 489.7
click at [1076, 562] on div "17 18 19 20 21 22 23 24 25 26 27 28 29 30 31 32 33 34 35 36 37 hero . moveUp ( …" at bounding box center [925, 382] width 433 height 432
click at [953, 283] on div "hero . moveUp ( 4 ) hero . moveRight ( 2 ) hero . moveUp ( 1 ) enemy = hero . f…" at bounding box center [947, 354] width 380 height 376
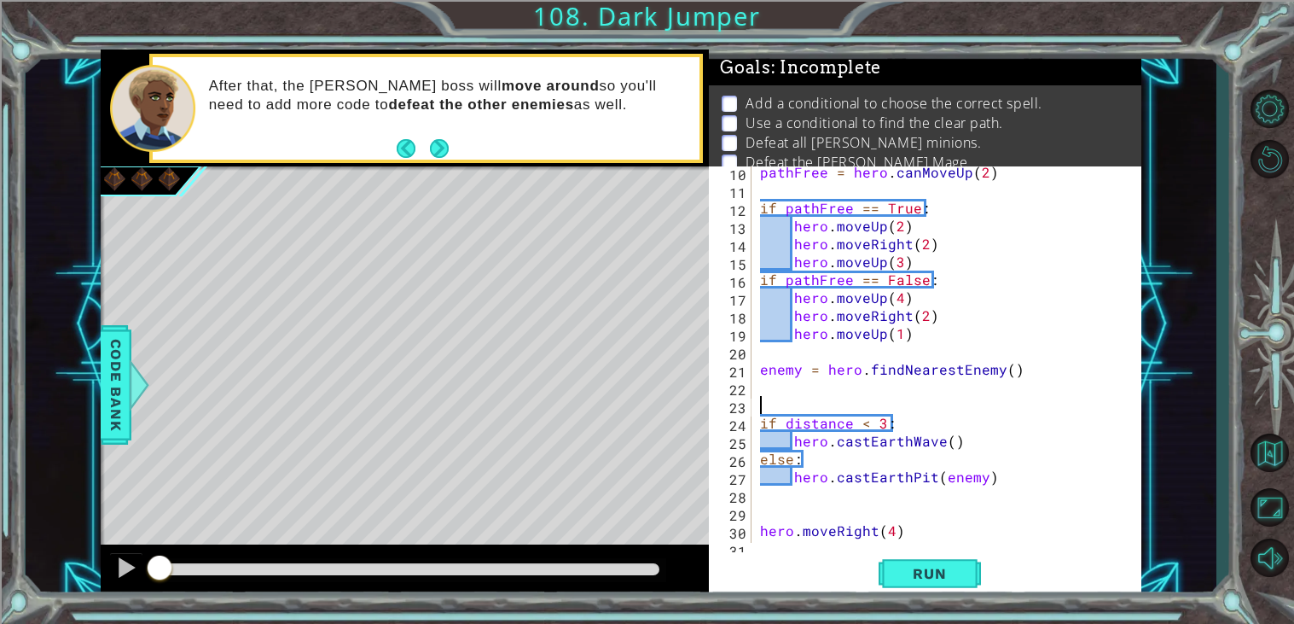
scroll to position [0, 0]
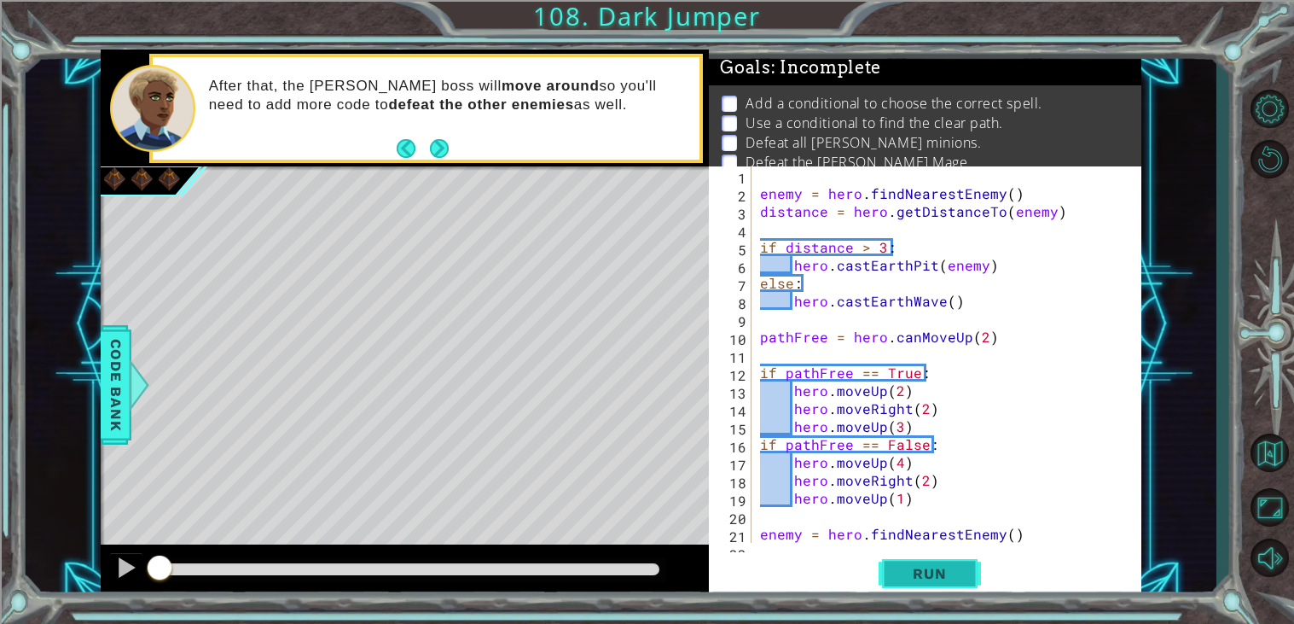
click at [912, 566] on span "Run" at bounding box center [929, 573] width 67 height 17
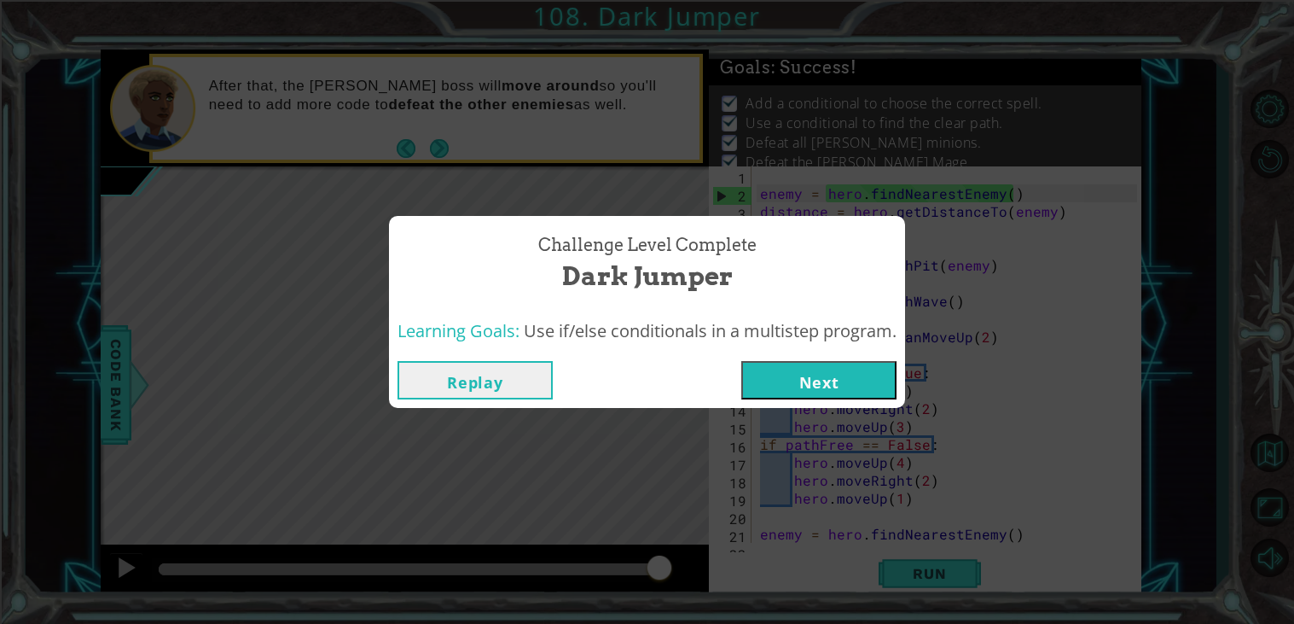
drag, startPoint x: 465, startPoint y: 566, endPoint x: 742, endPoint y: 589, distance: 278.1
click at [742, 589] on body "1 ההההההההההההההההההההההההההההההההההההההההההההההההההההההההההההההההההההההההההההה…" at bounding box center [647, 312] width 1294 height 624
click at [485, 363] on button "Replay" at bounding box center [475, 380] width 155 height 38
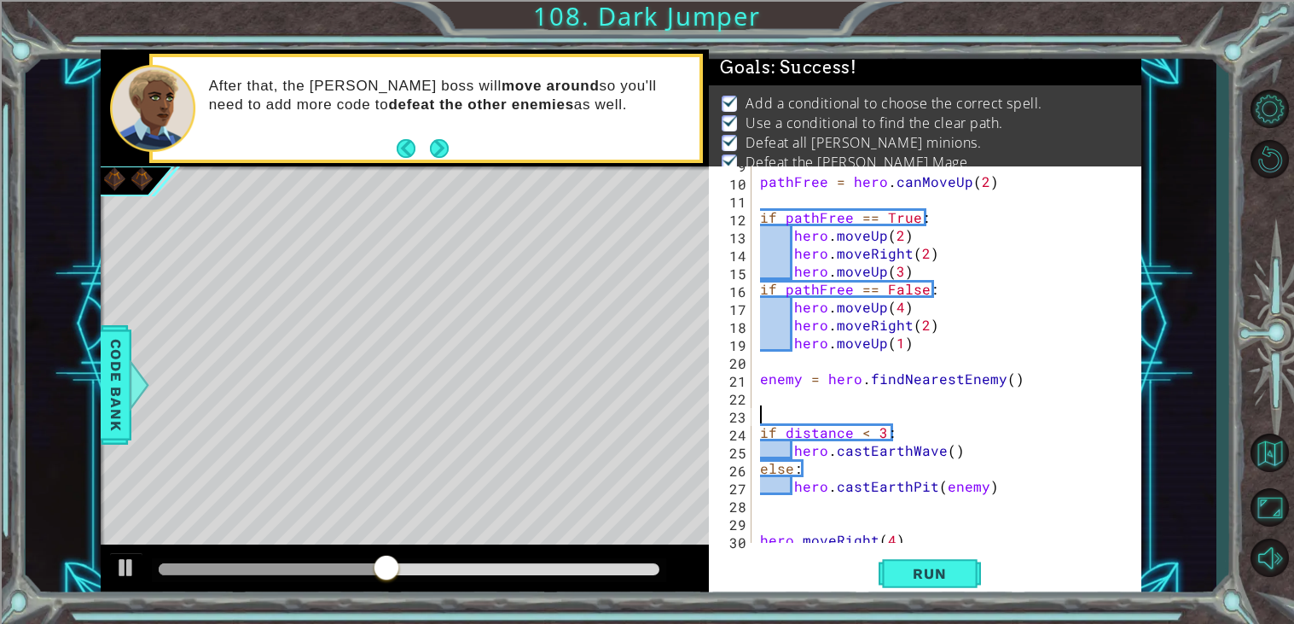
scroll to position [149, 0]
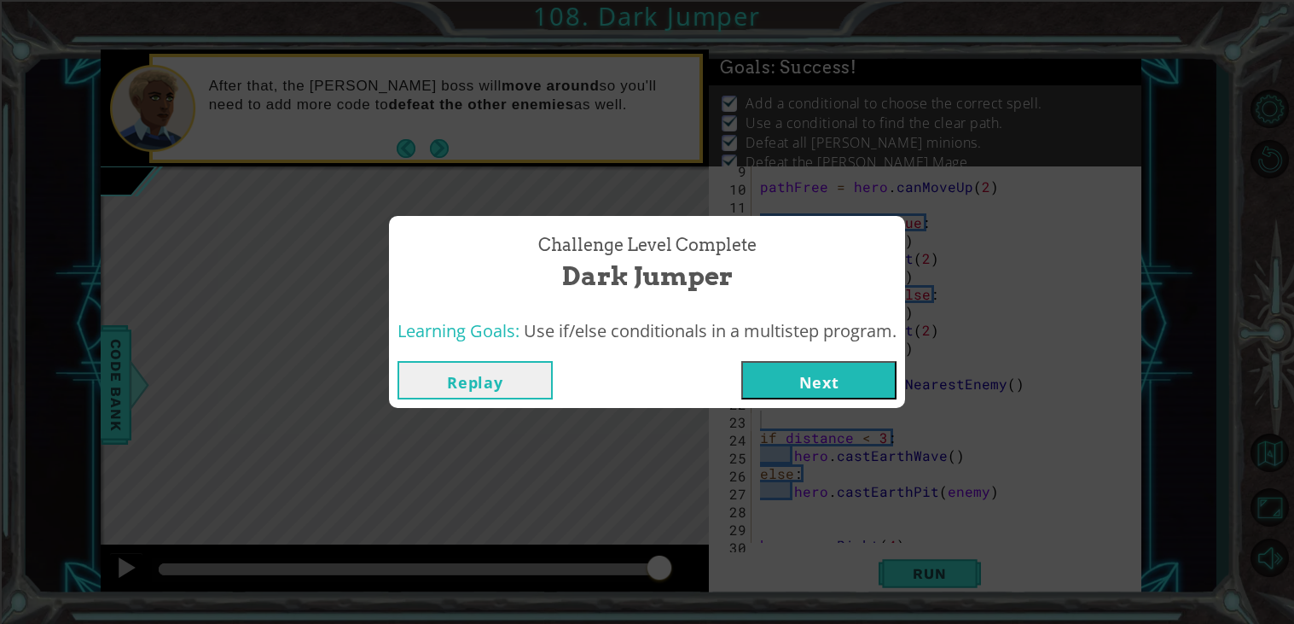
click at [436, 378] on button "Replay" at bounding box center [475, 380] width 155 height 38
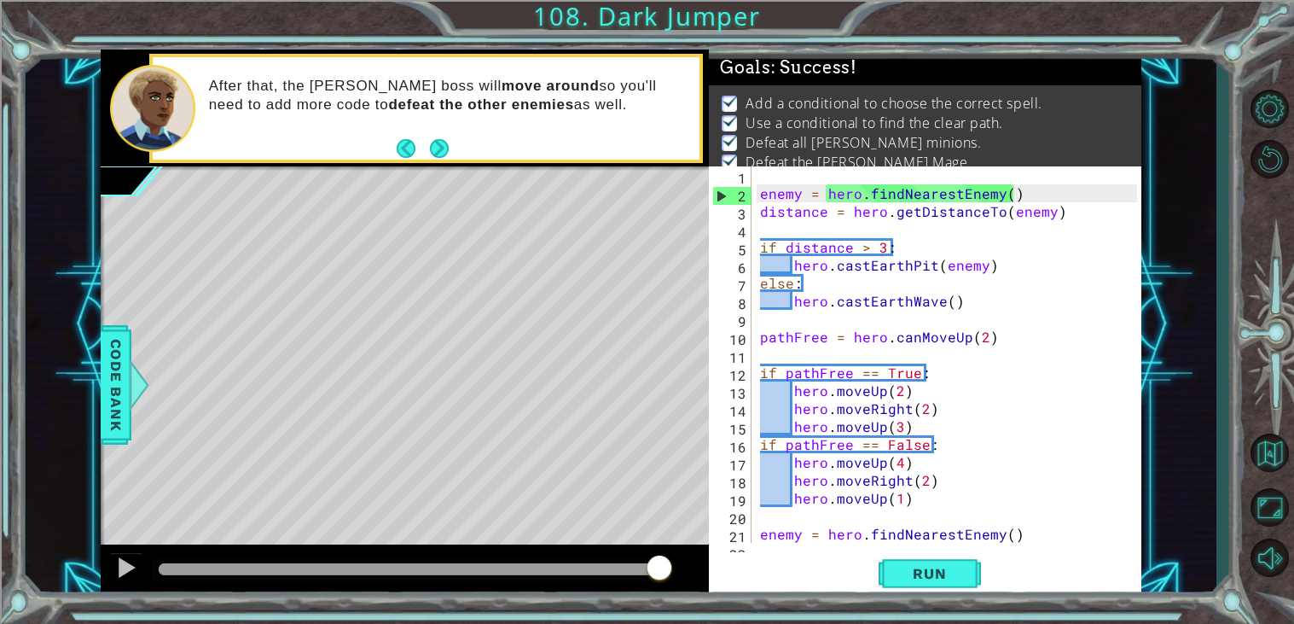
scroll to position [125, 0]
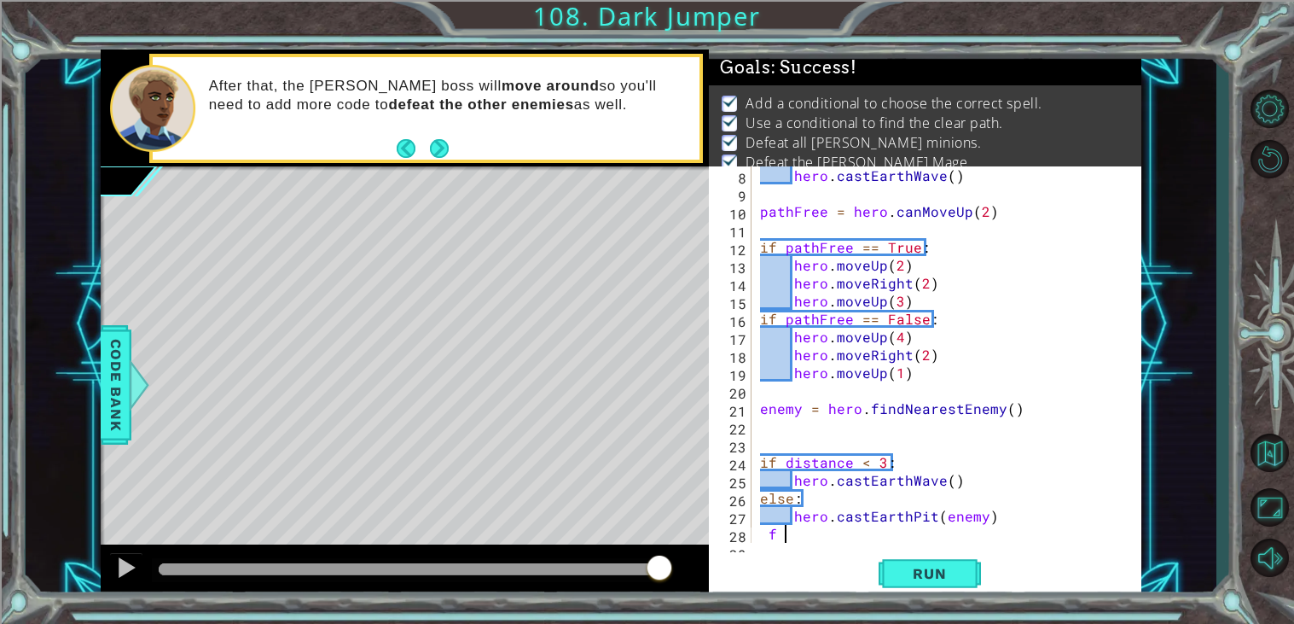
type textarea "f"
